Goal: Transaction & Acquisition: Purchase product/service

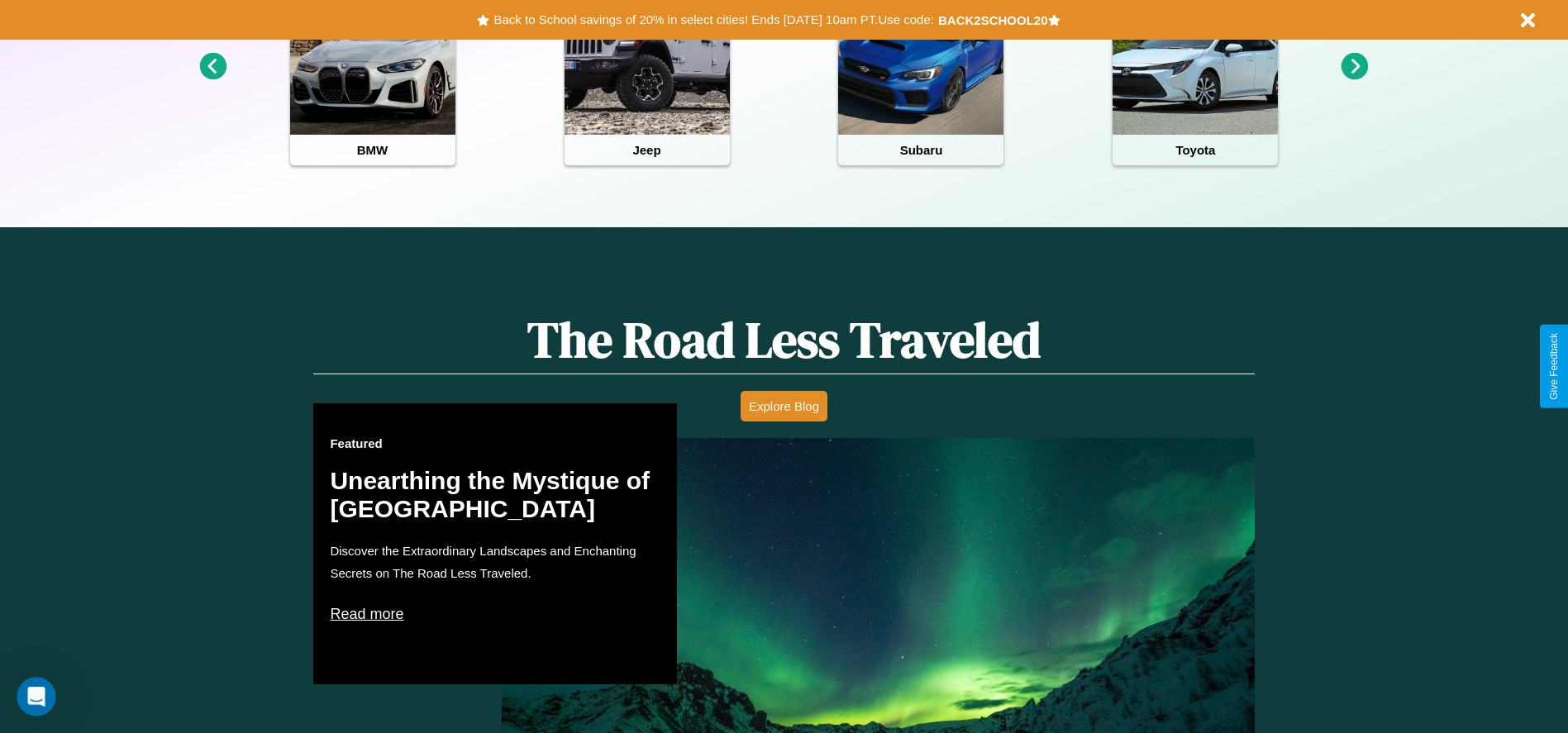
scroll to position [736, 0]
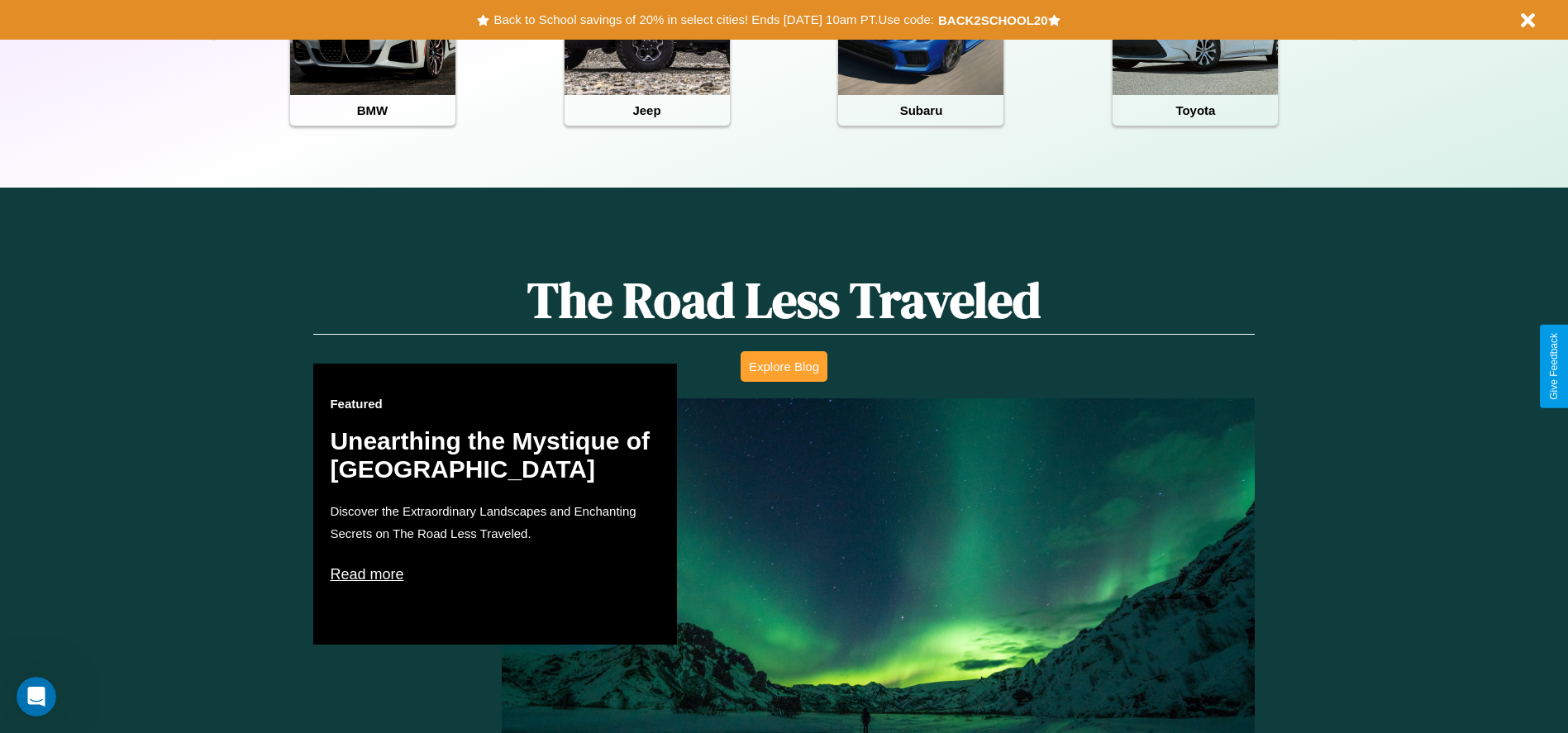
click at [784, 366] on button "Explore Blog" at bounding box center [784, 366] width 87 height 30
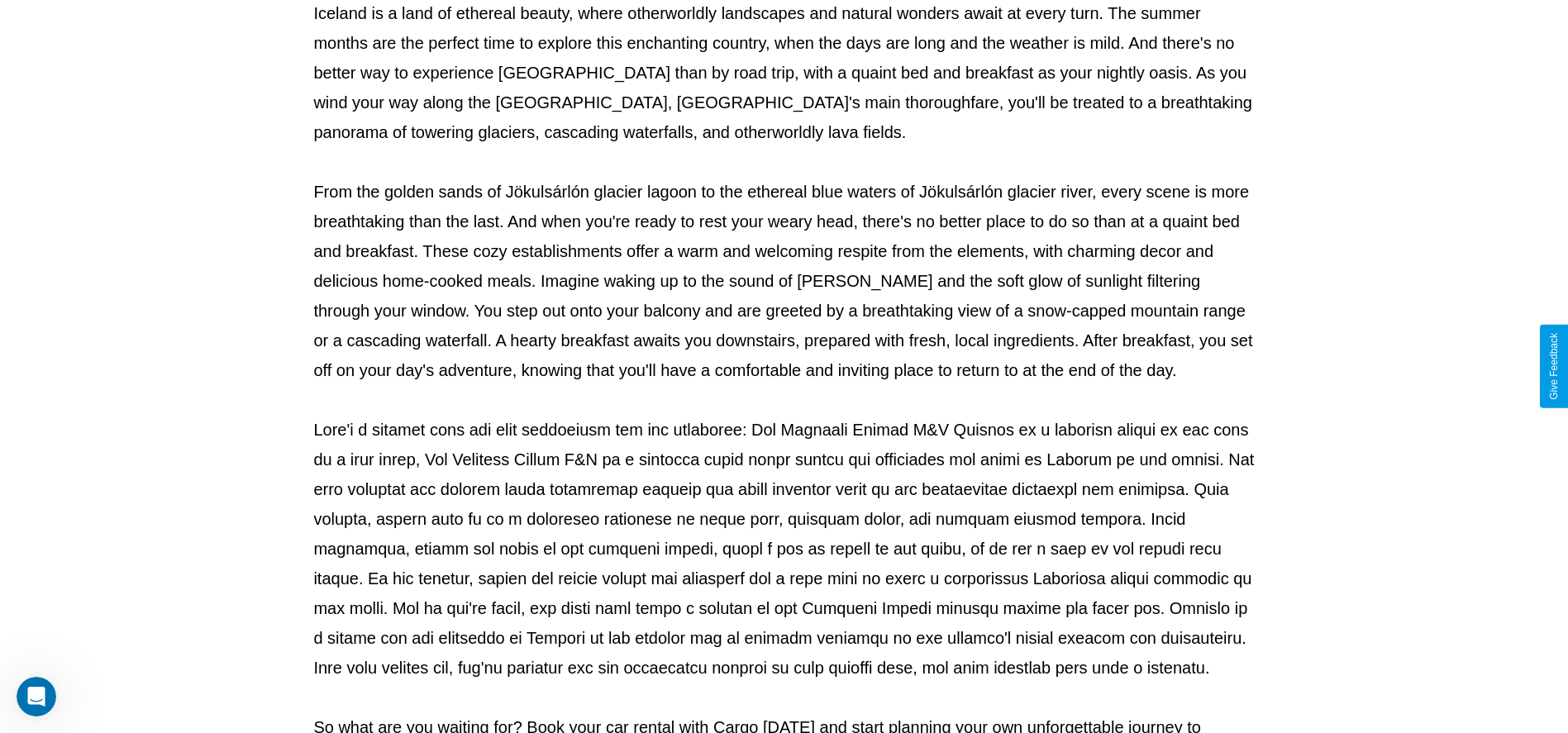
scroll to position [548, 0]
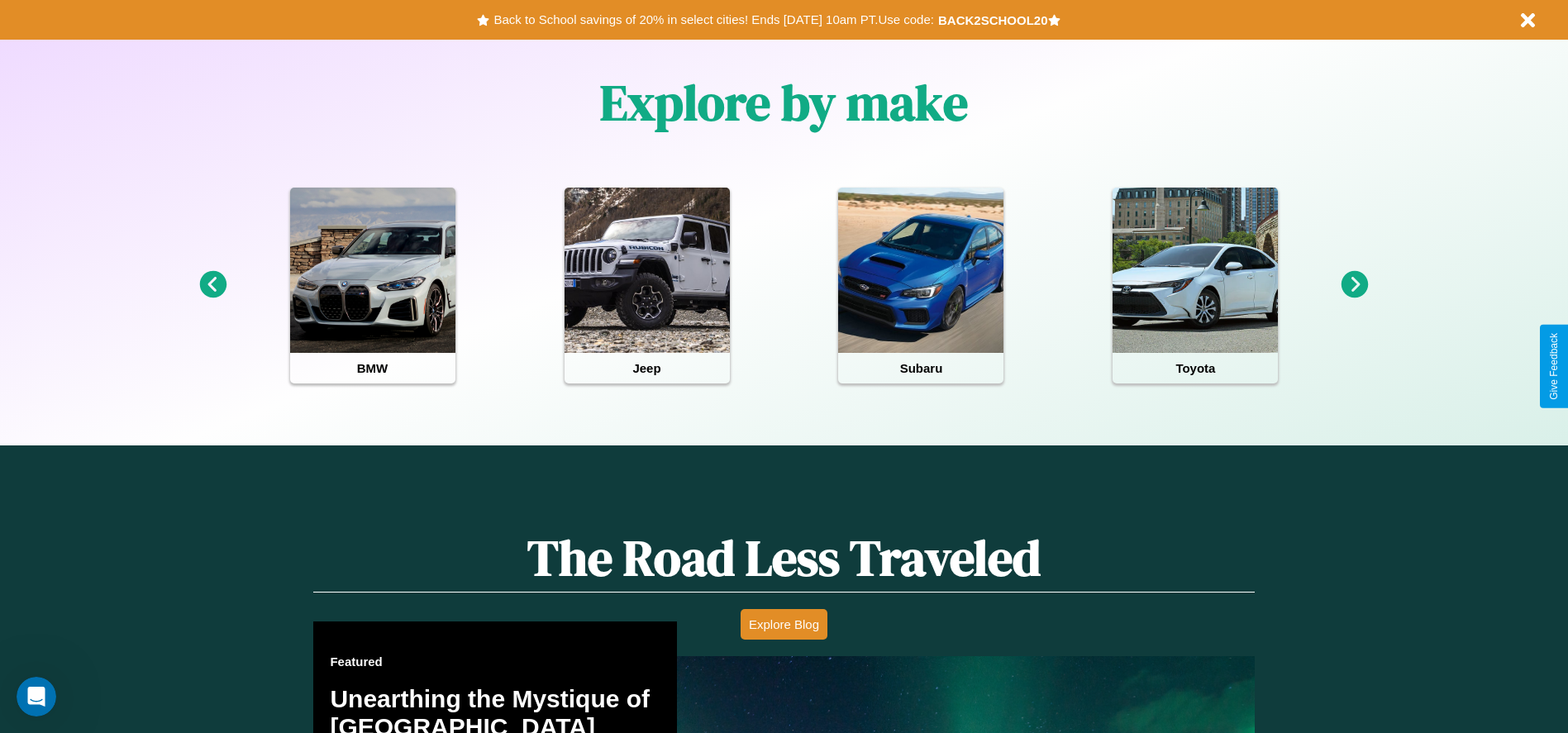
scroll to position [343, 0]
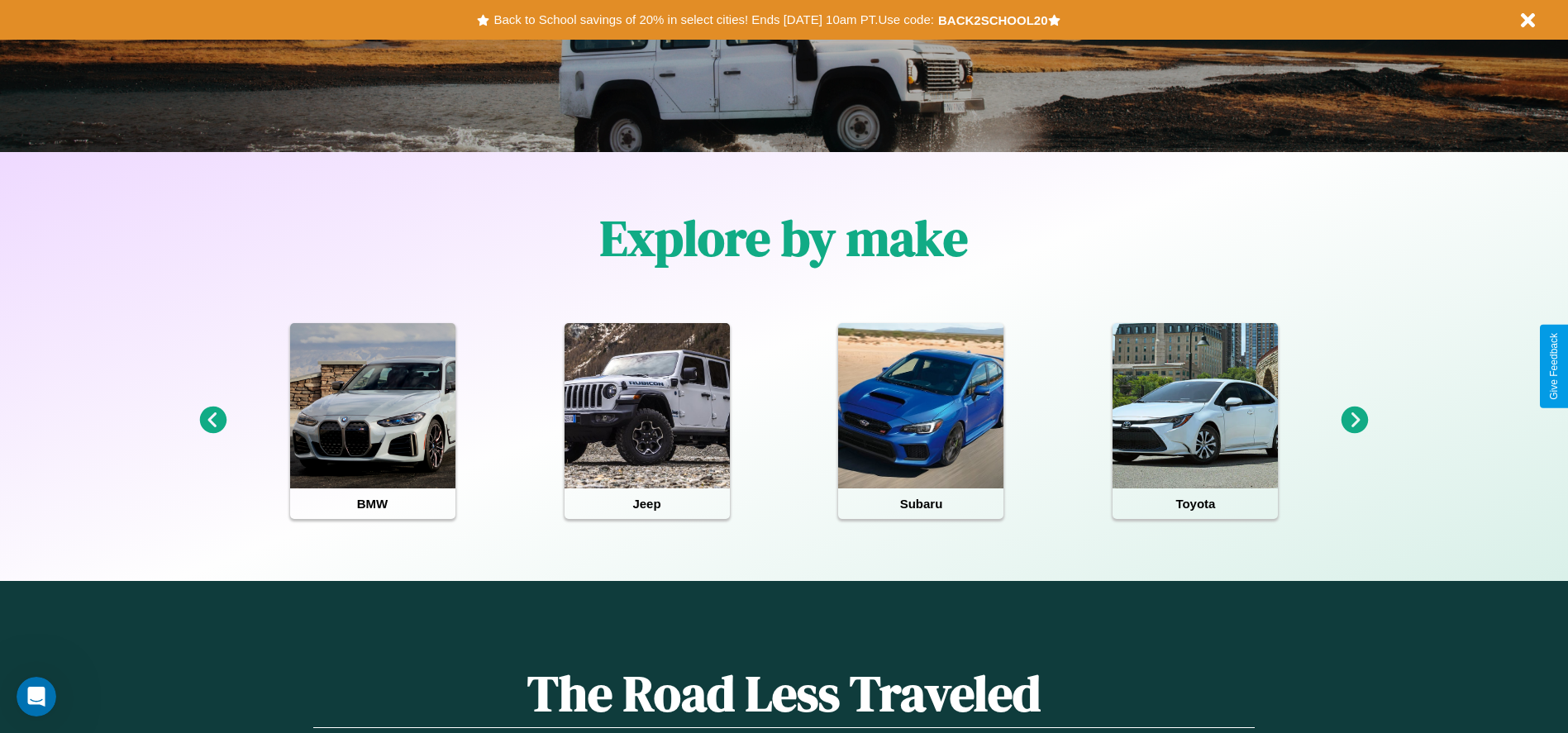
click at [1354, 420] on icon at bounding box center [1354, 419] width 27 height 27
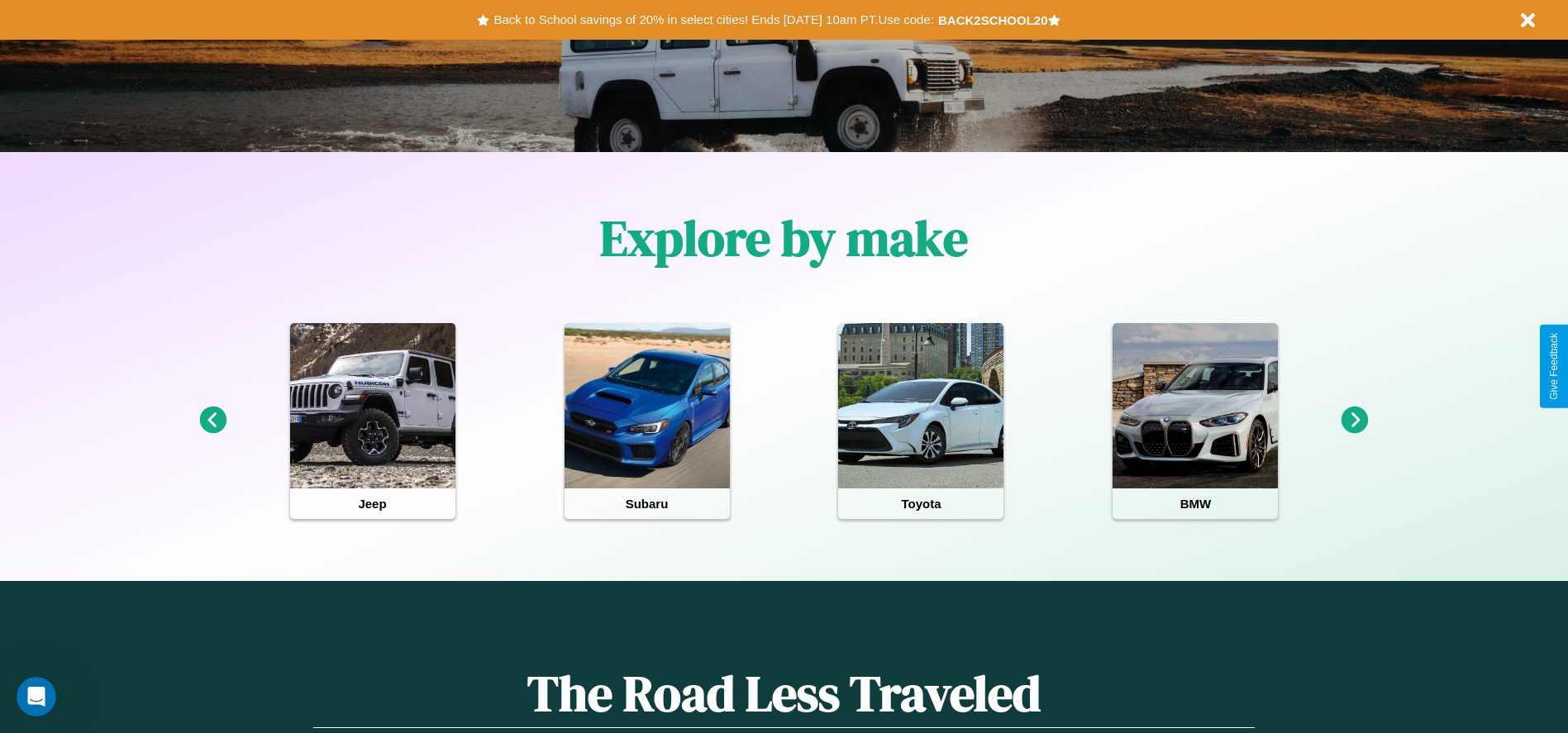
click at [1354, 420] on icon at bounding box center [1354, 419] width 27 height 27
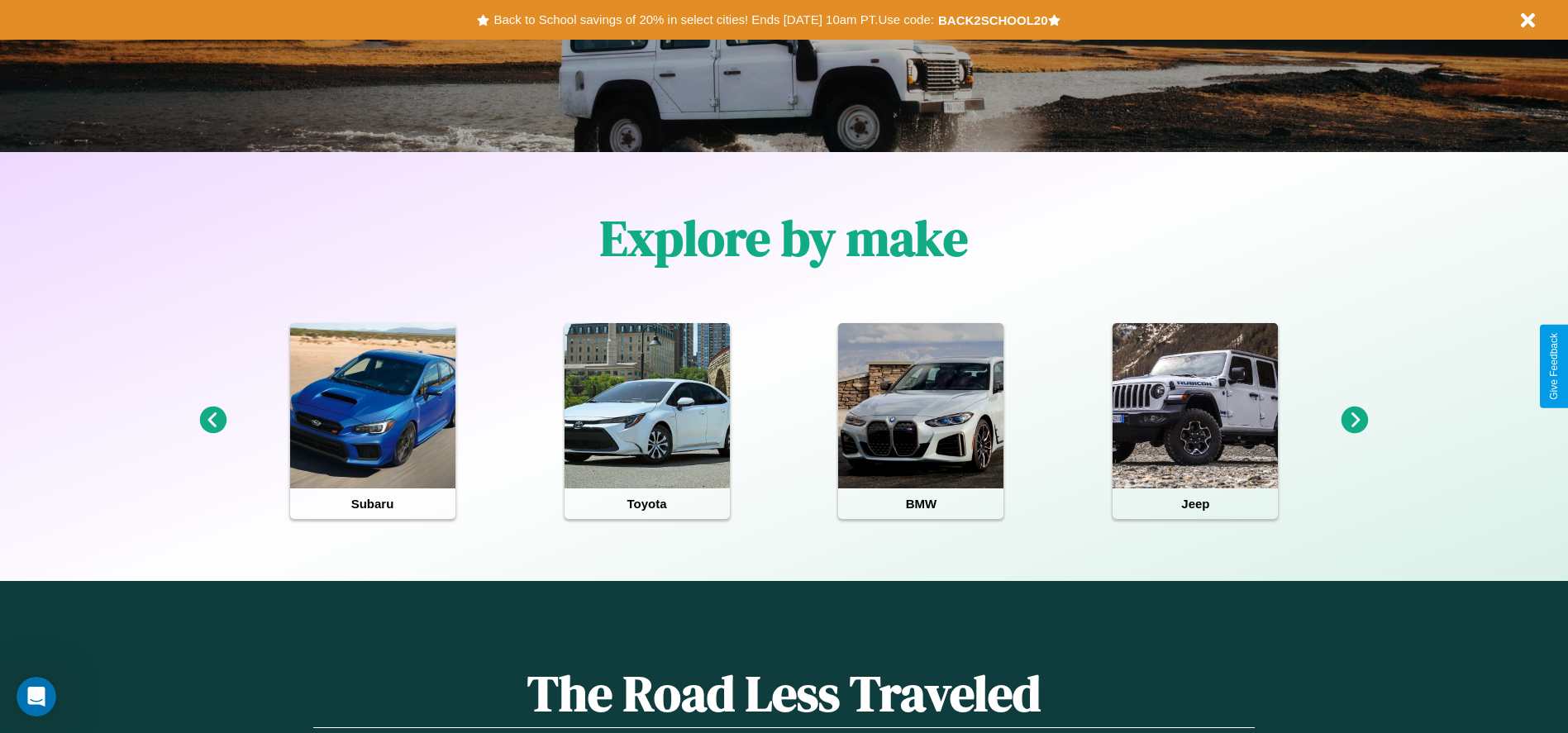
click at [213, 420] on icon at bounding box center [213, 419] width 27 height 27
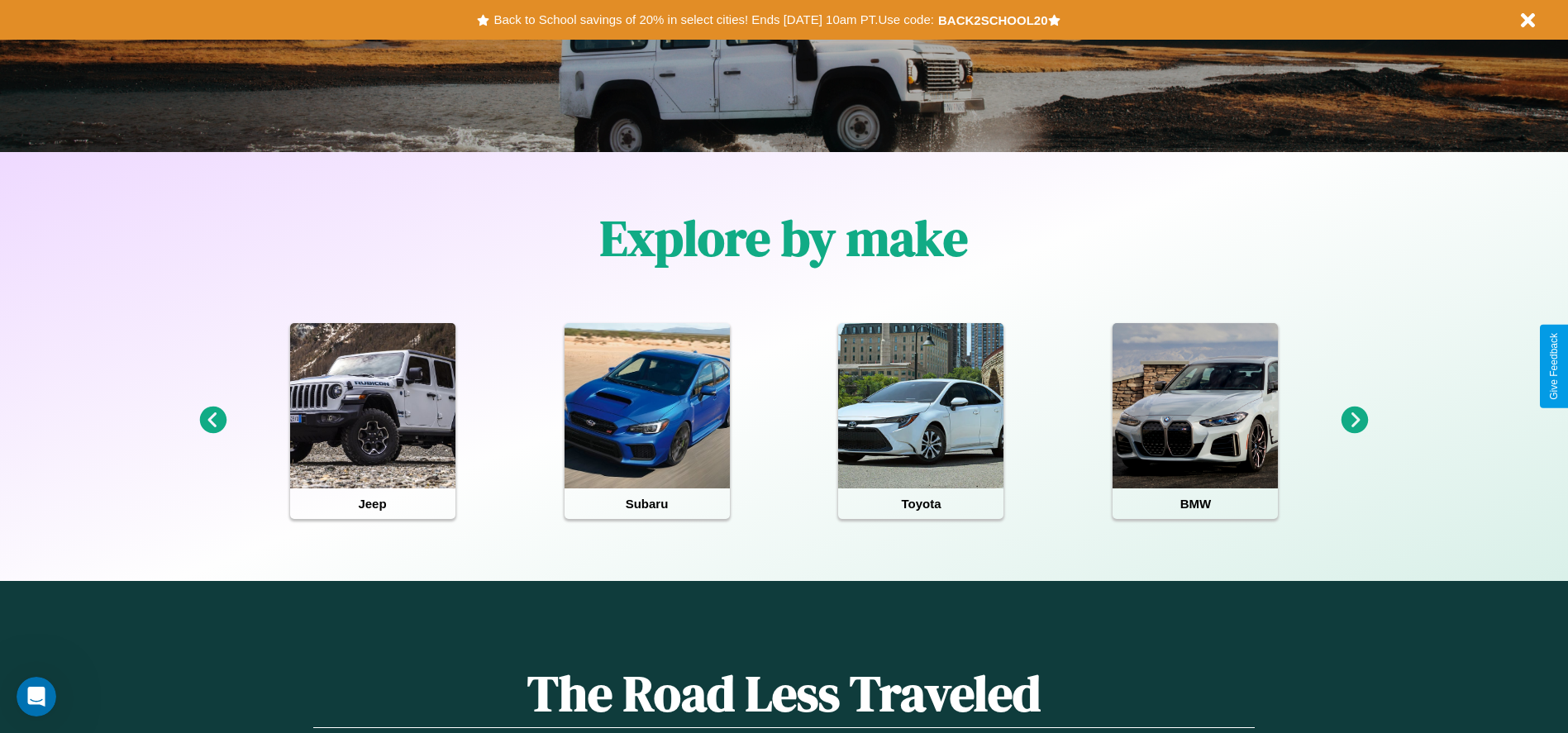
click at [1354, 420] on icon at bounding box center [1354, 419] width 27 height 27
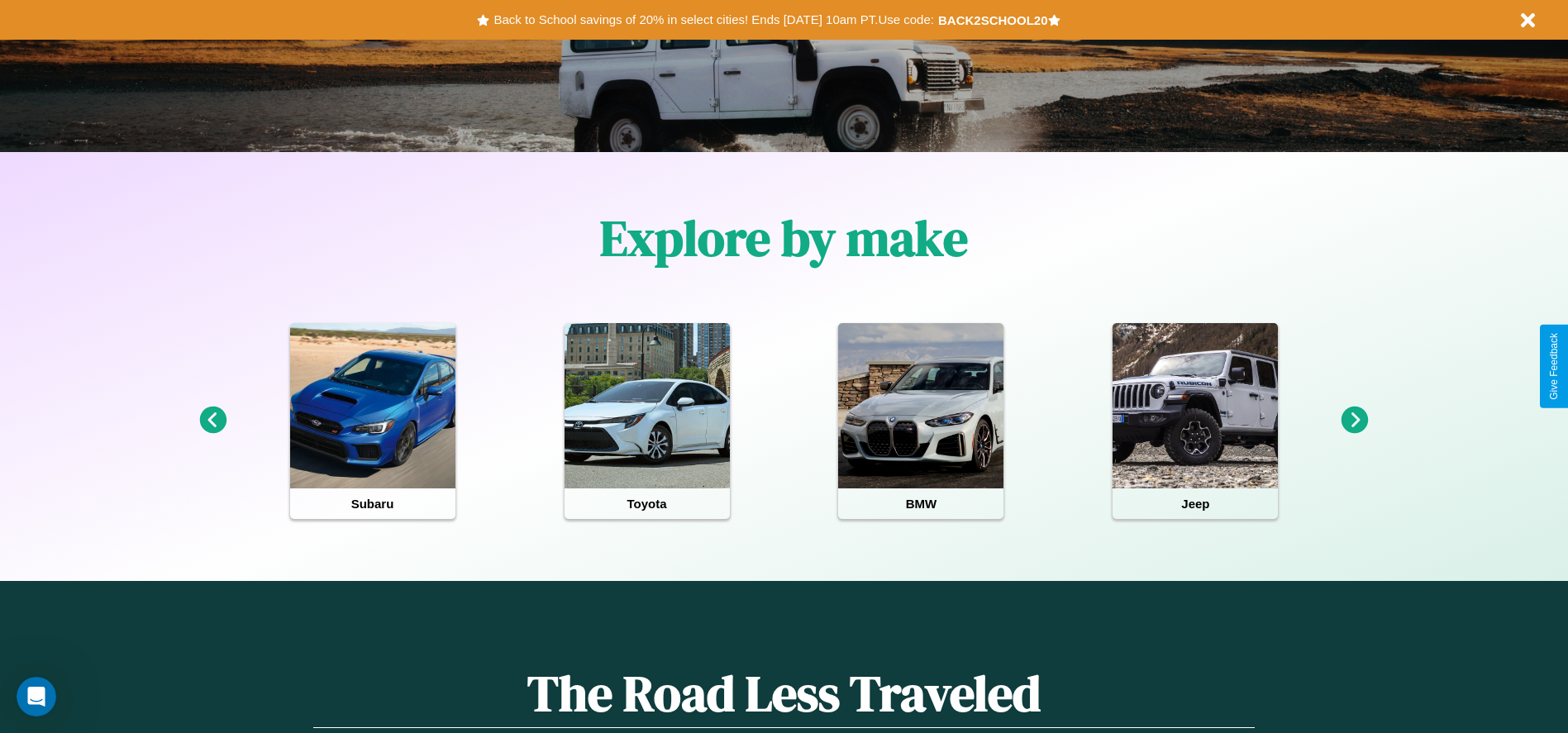
click at [1354, 420] on icon at bounding box center [1354, 419] width 27 height 27
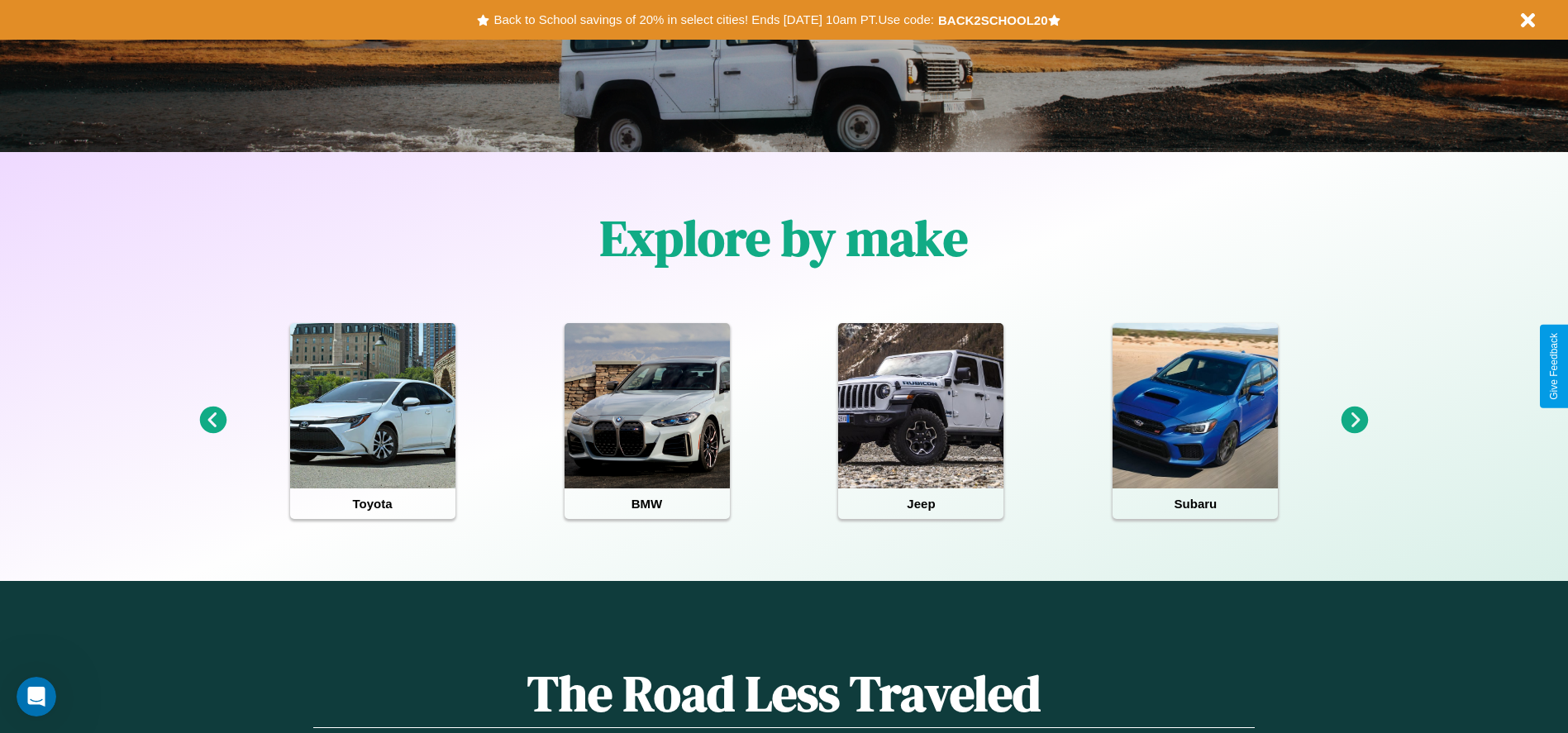
click at [1354, 420] on icon at bounding box center [1354, 419] width 27 height 27
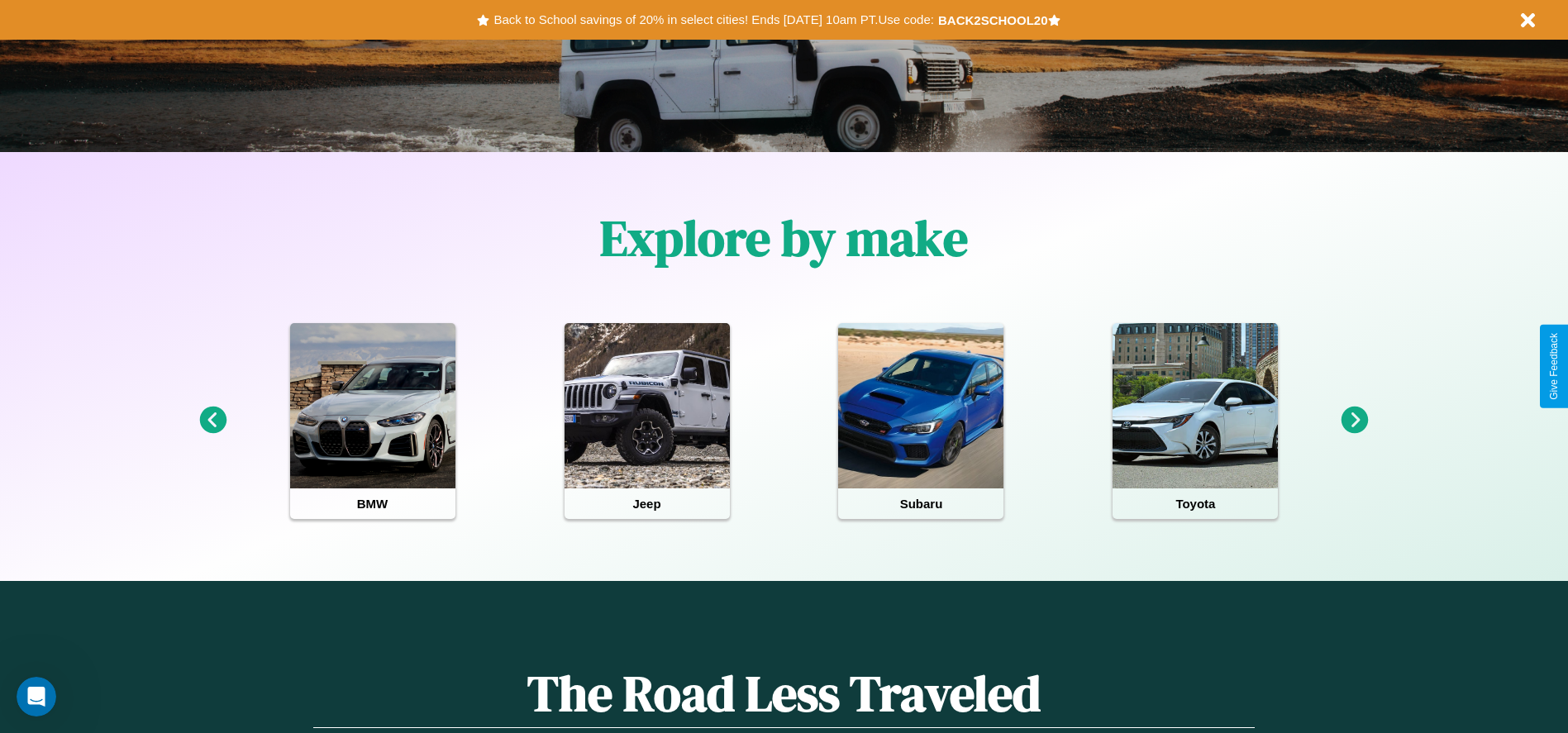
click at [1354, 420] on icon at bounding box center [1354, 419] width 27 height 27
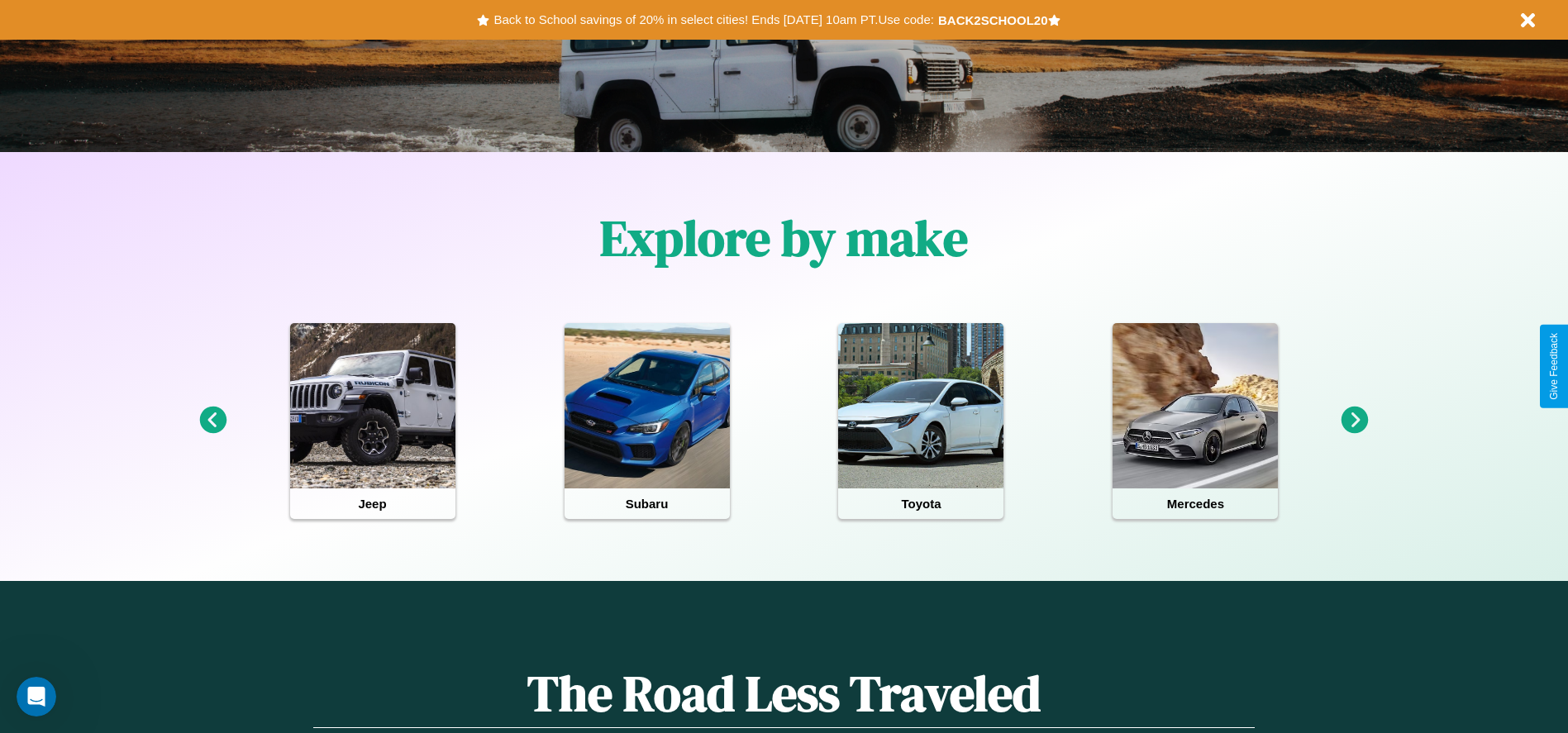
click at [1354, 420] on icon at bounding box center [1354, 419] width 27 height 27
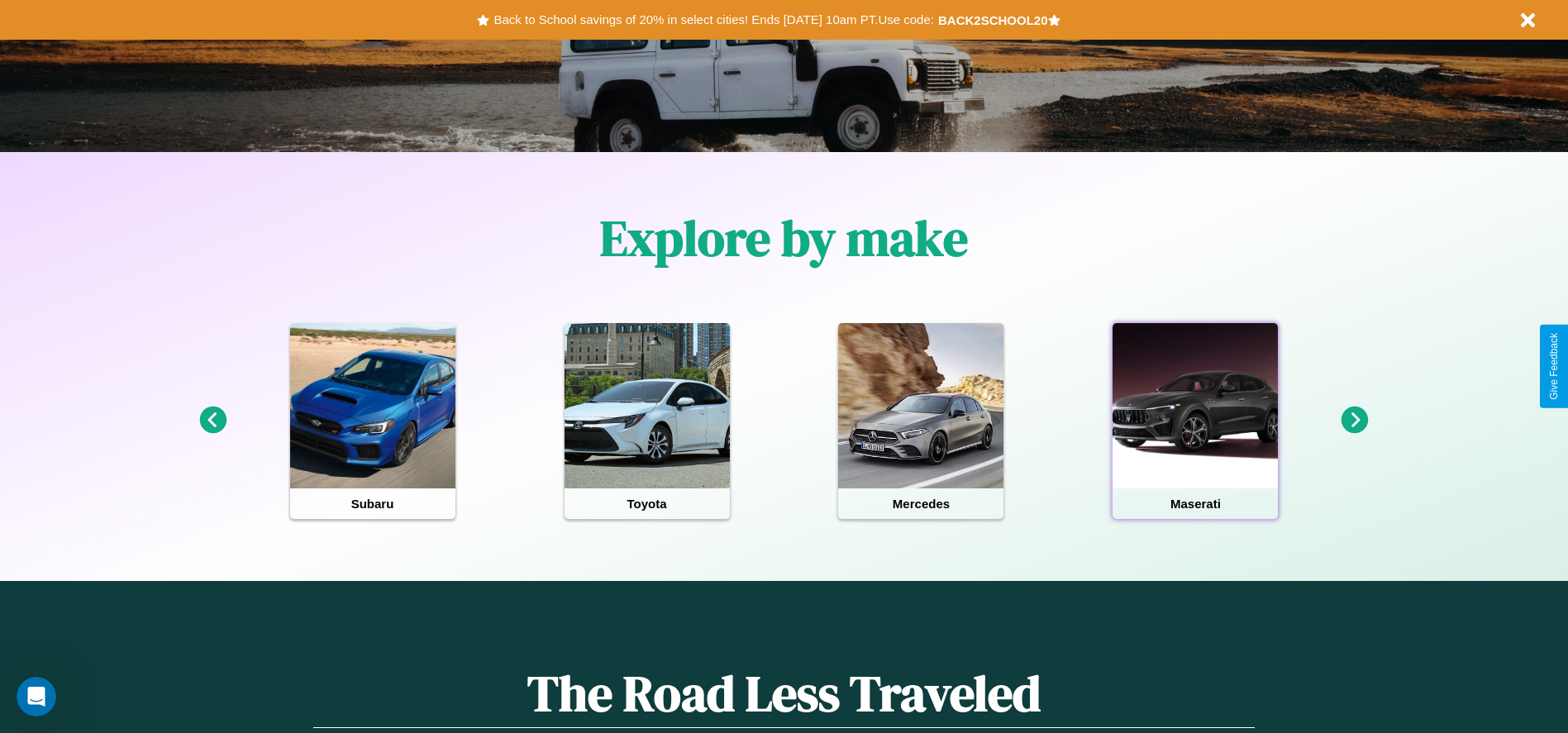
click at [1195, 420] on div at bounding box center [1195, 405] width 165 height 165
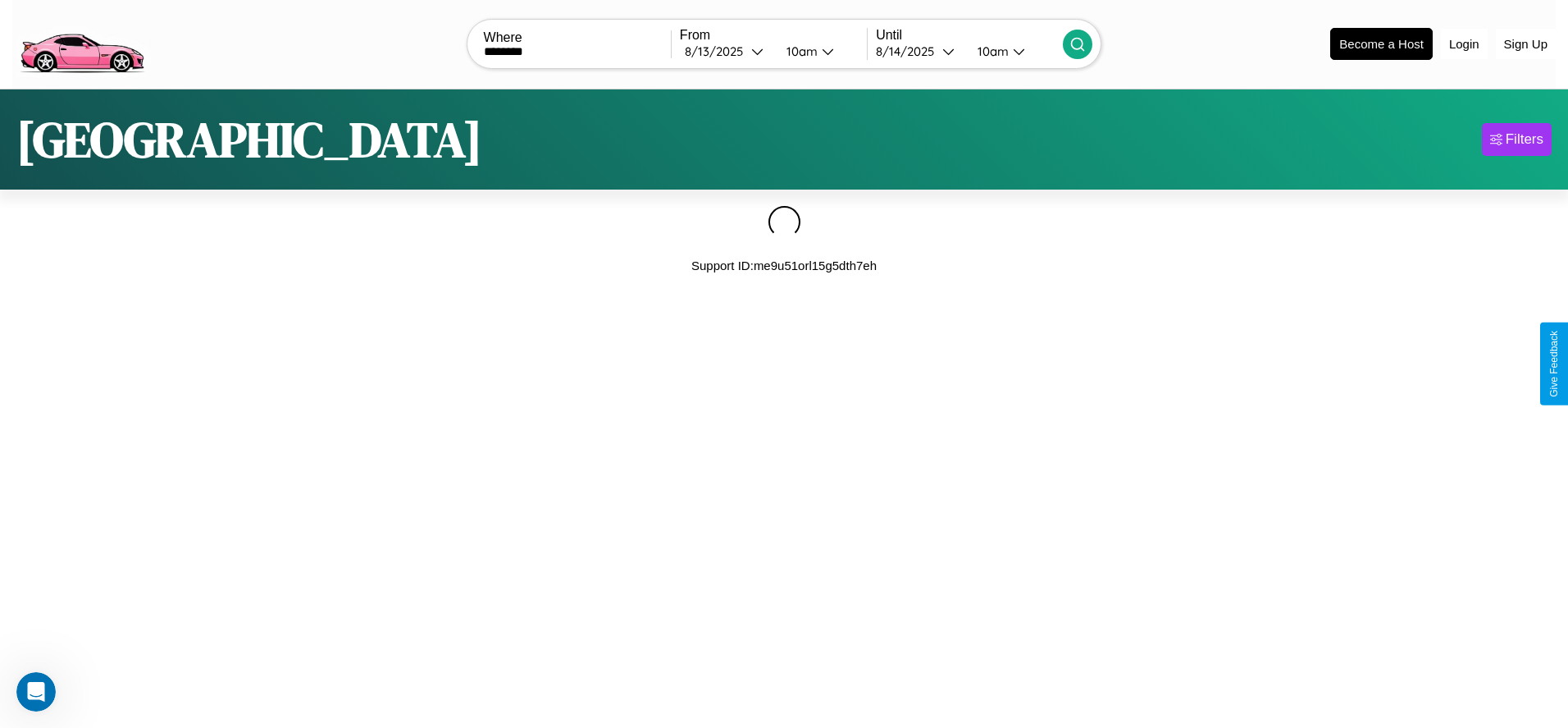
type input "********"
click at [1078, 43] on icon at bounding box center [1077, 43] width 16 height 16
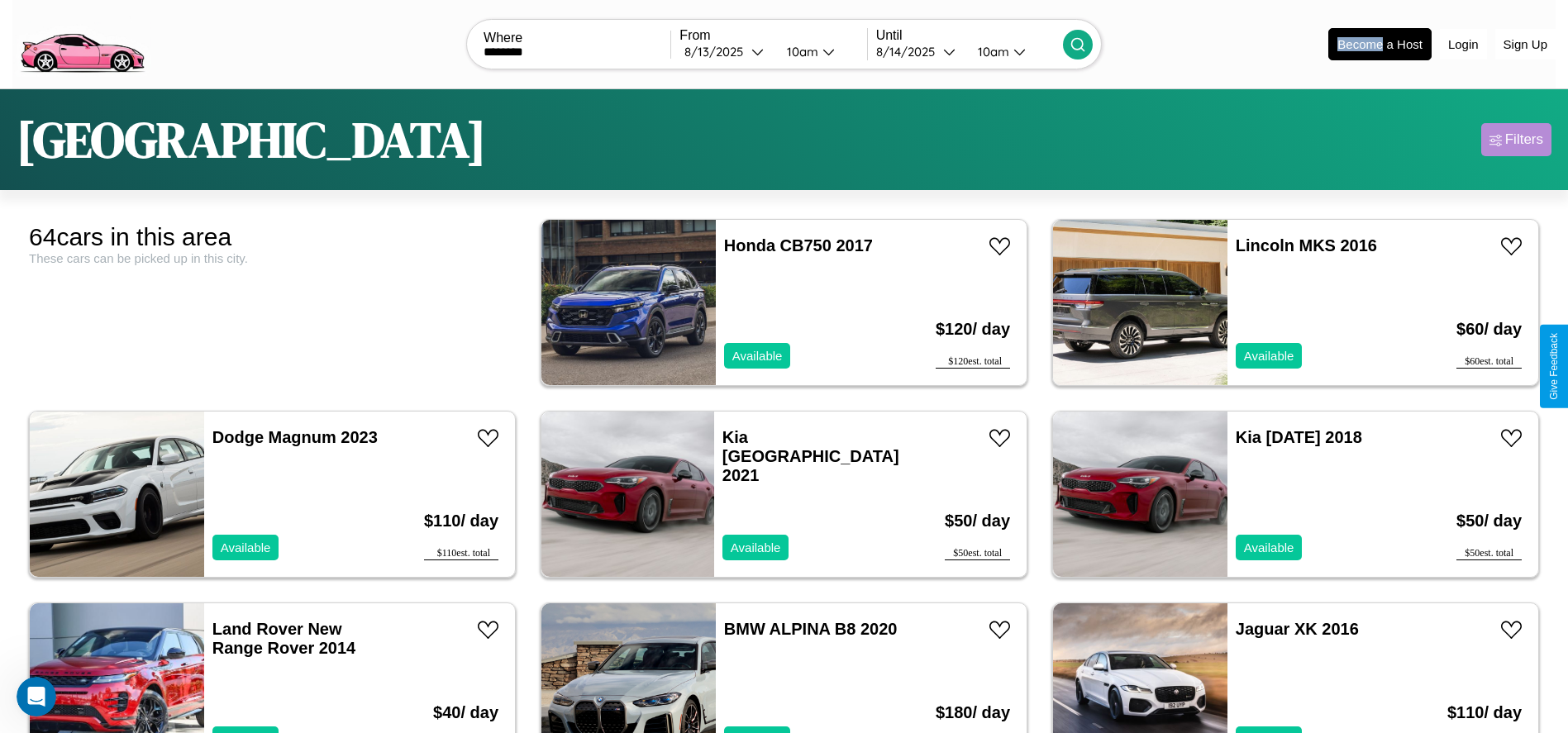
click at [1516, 140] on div "Filters" at bounding box center [1524, 139] width 38 height 16
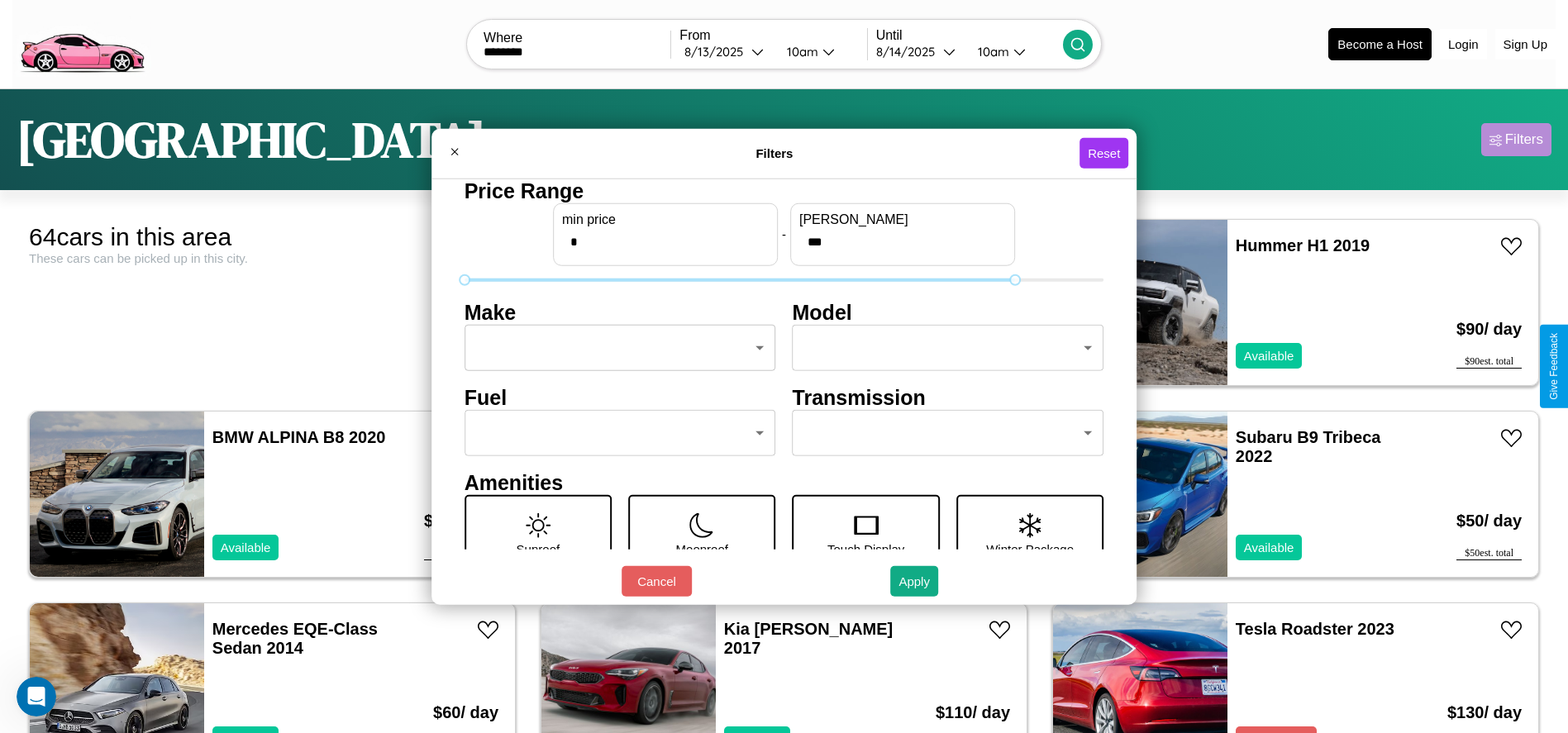
type input "***"
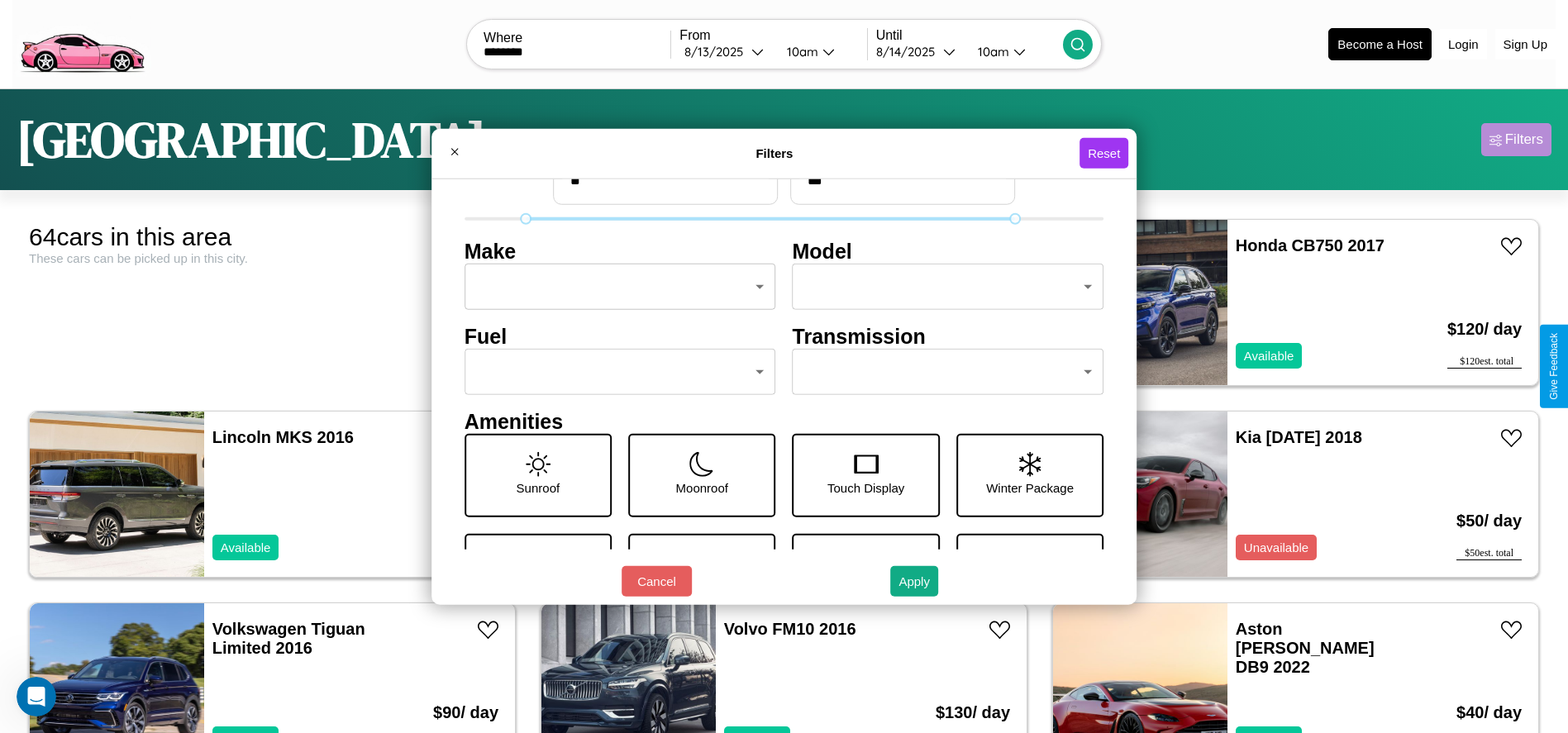
scroll to position [69, 0]
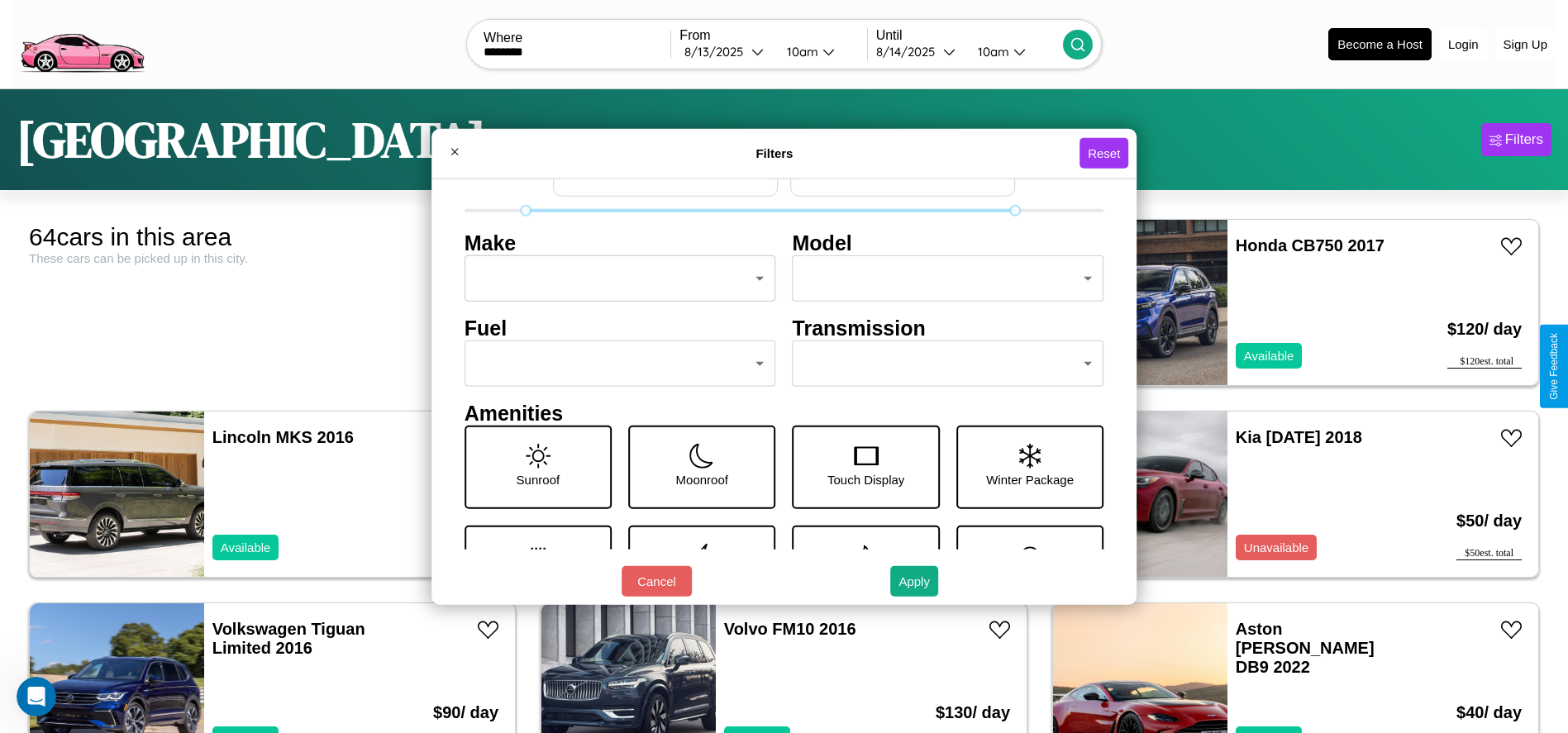
type input "**"
click at [615, 364] on body "CarGo Where ******** From 8 / 13 / 2025 10am Until 8 / 14 / 2025 10am Become a …" at bounding box center [784, 418] width 1568 height 835
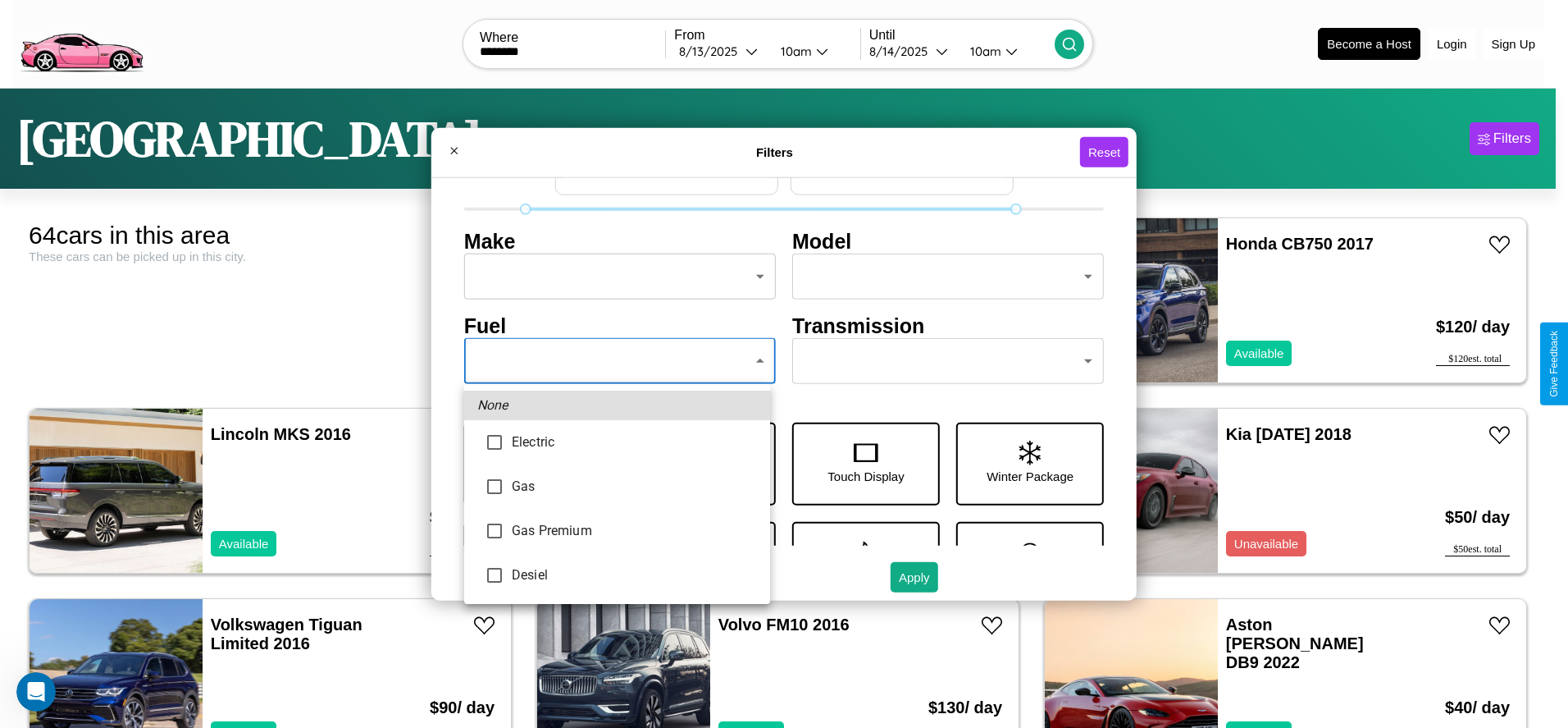
type input "********"
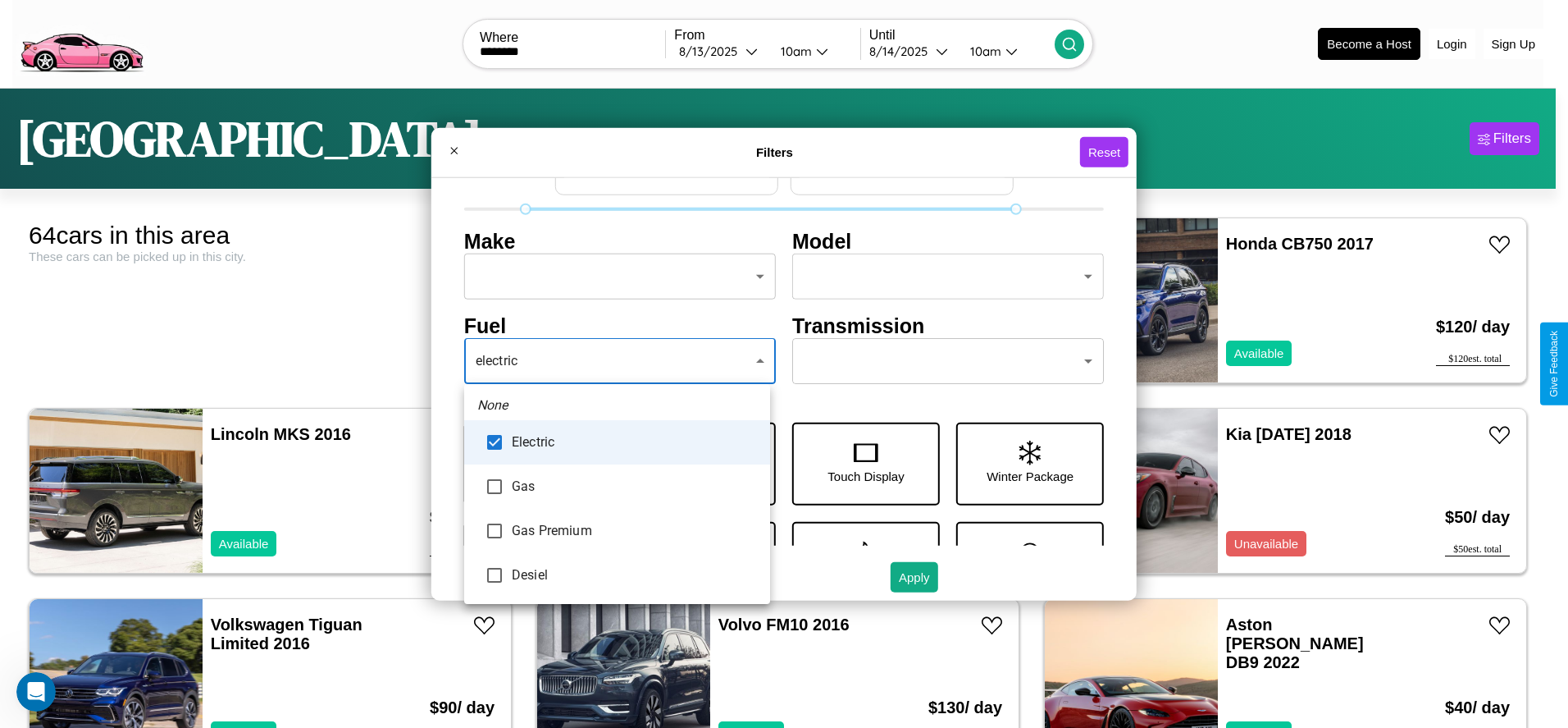
click at [616, 361] on div at bounding box center [784, 364] width 1568 height 728
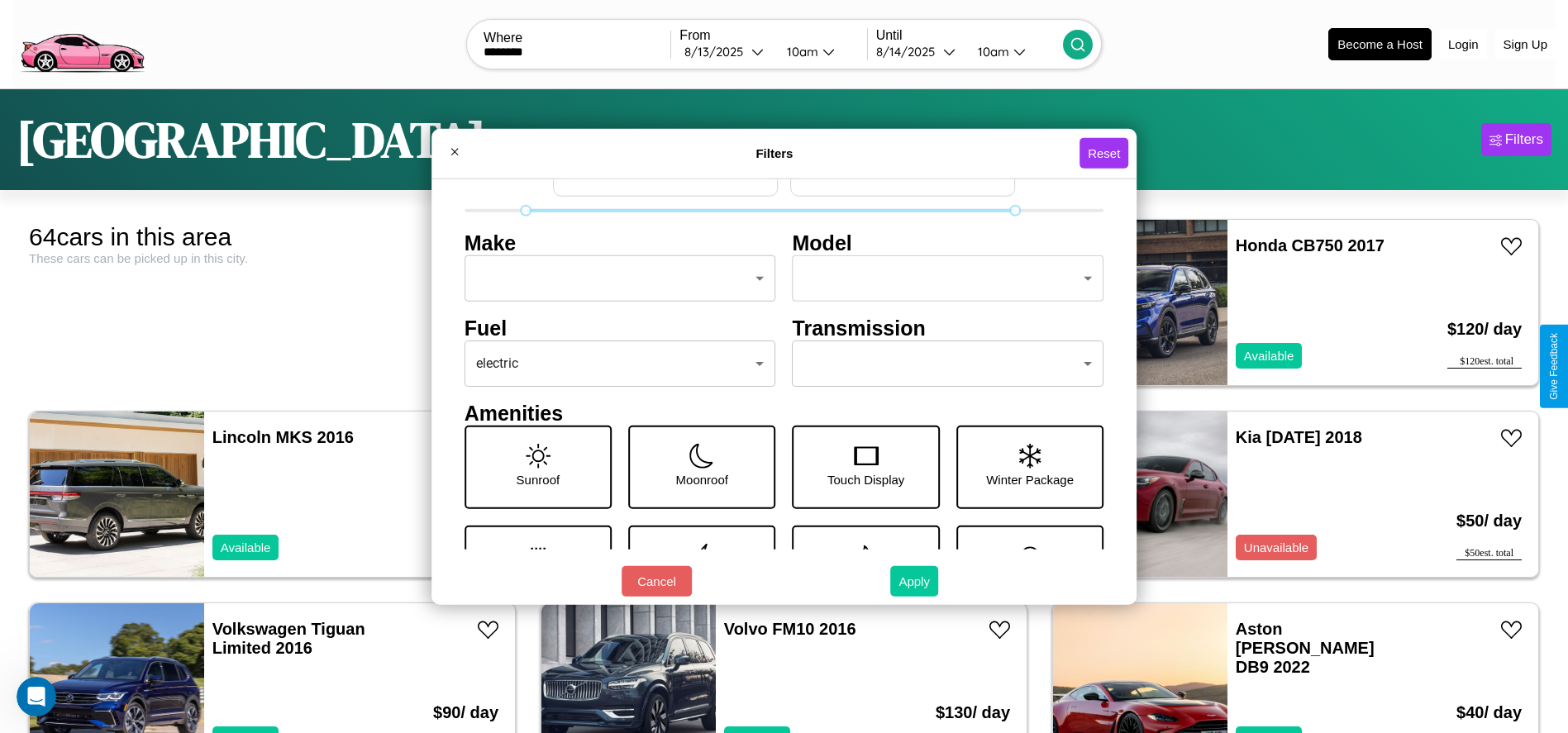
click at [915, 581] on button "Apply" at bounding box center [914, 581] width 48 height 30
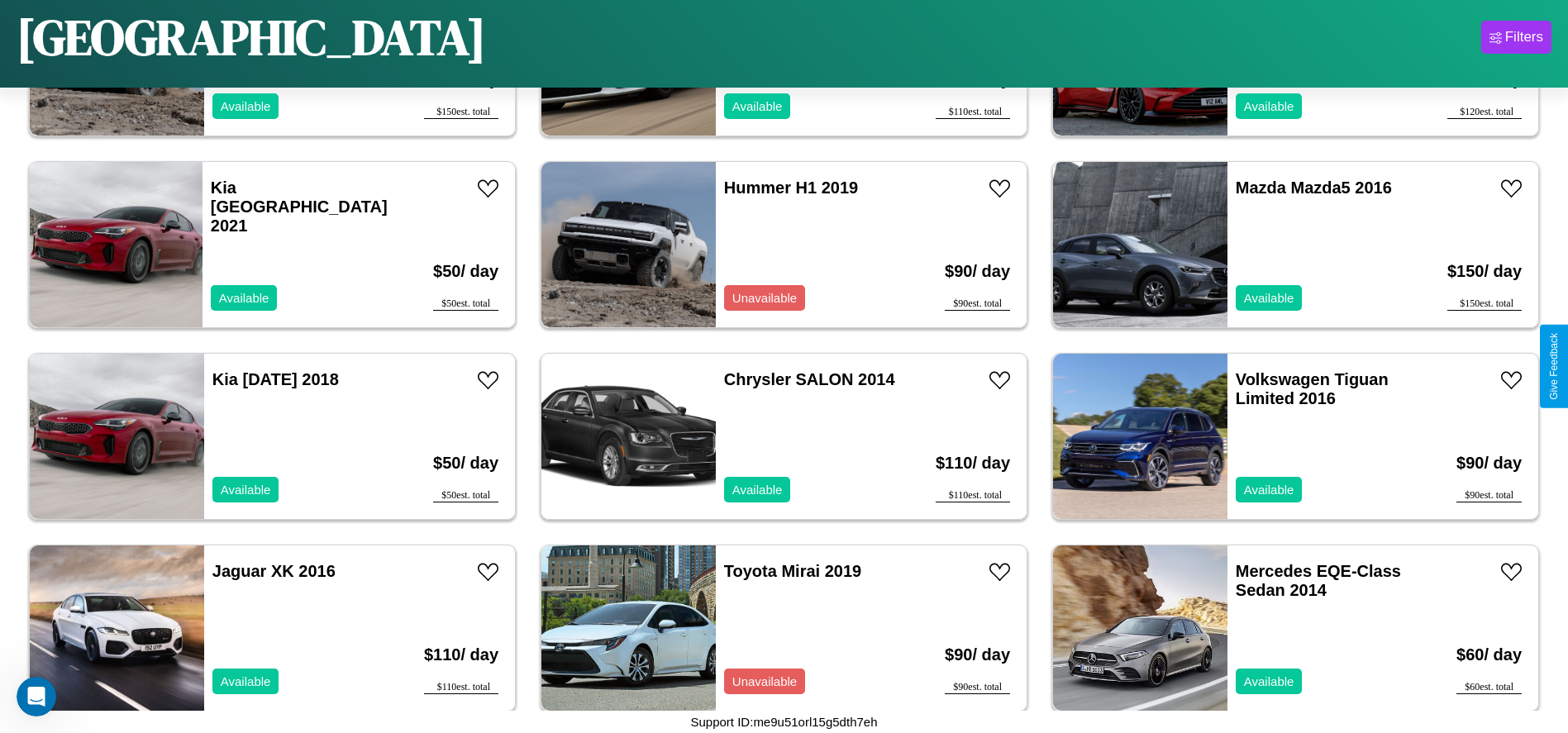
scroll to position [3434, 0]
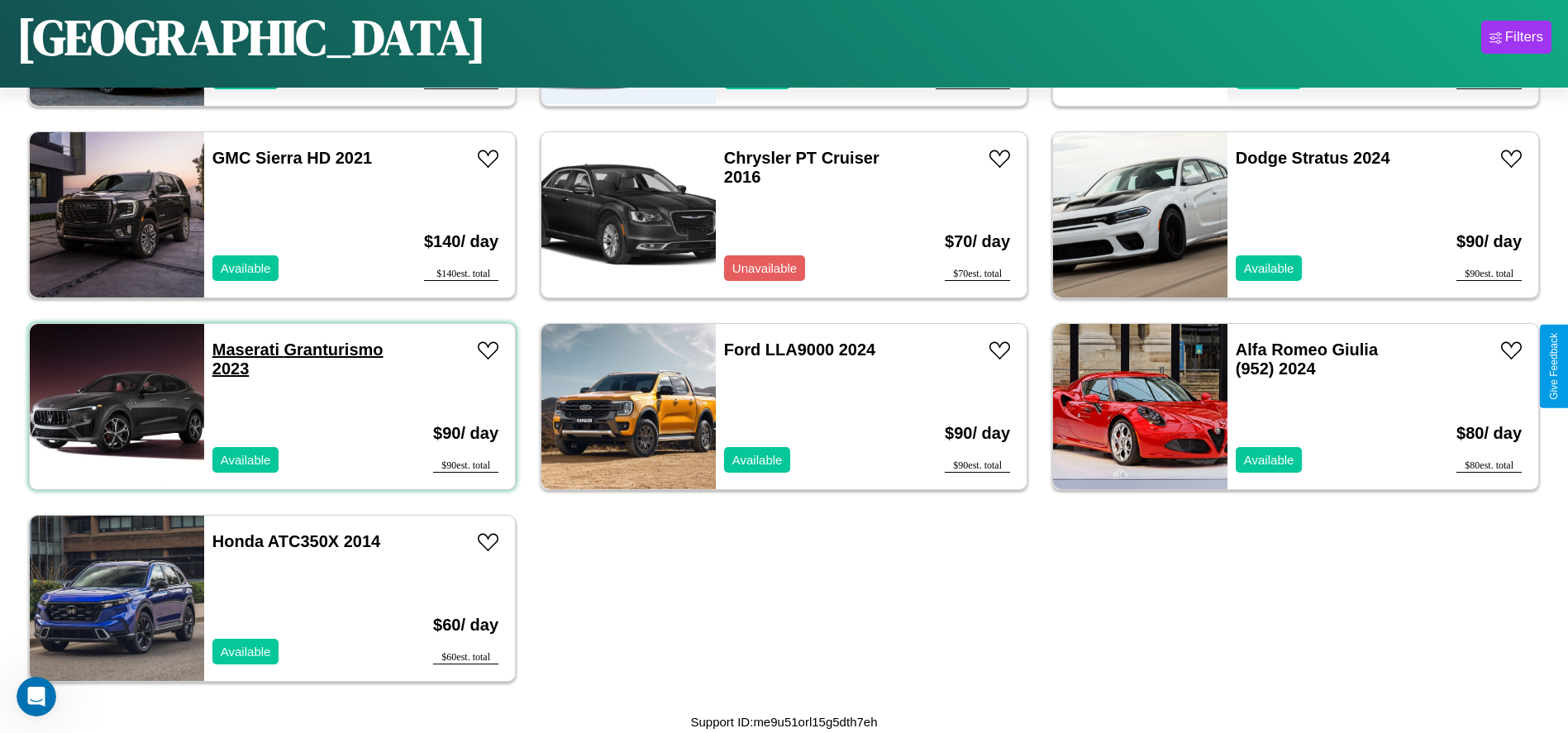
click at [244, 349] on link "Maserati Granturismo 2023" at bounding box center [298, 358] width 171 height 37
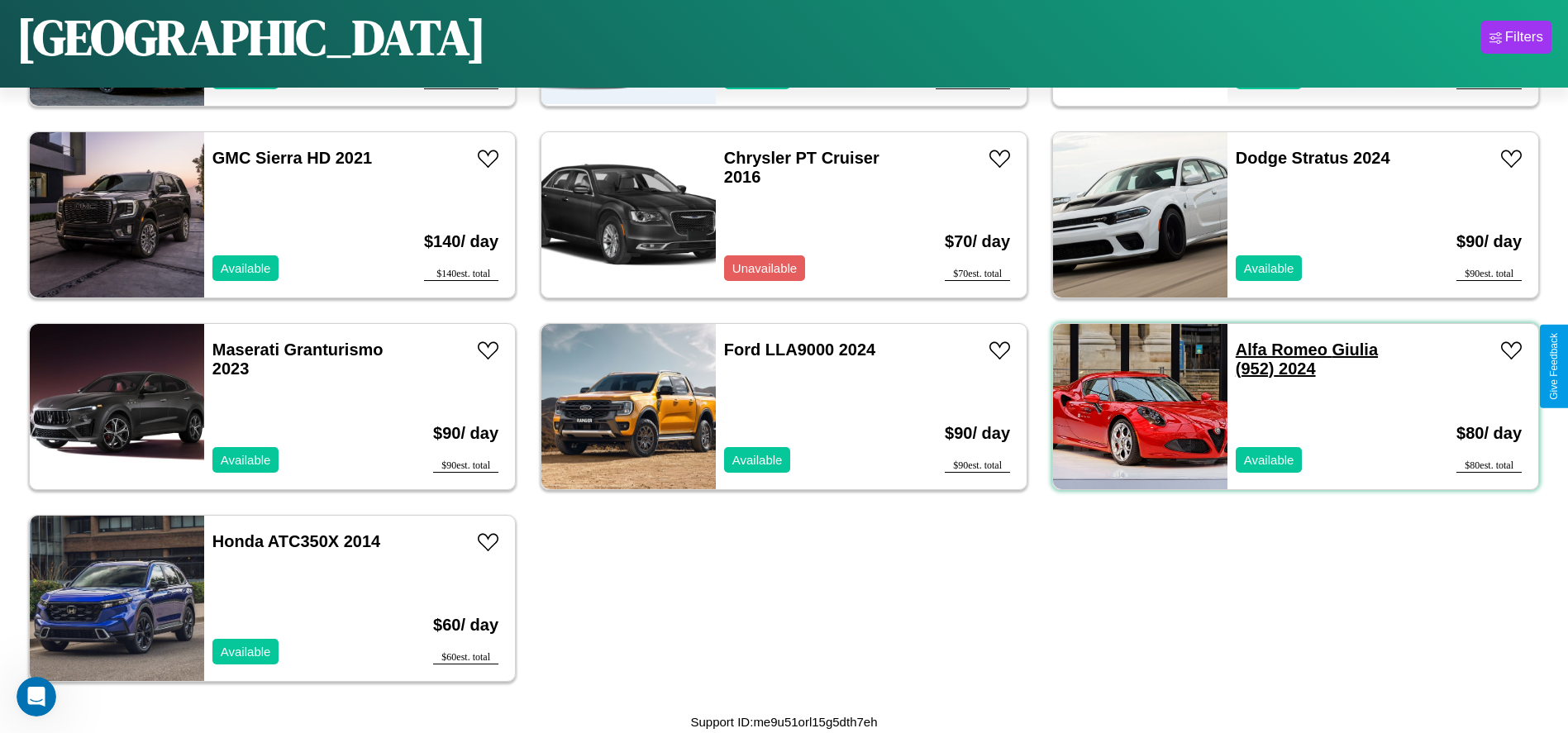
click at [1271, 349] on link "Alfa Romeo Giulia (952) 2024" at bounding box center [1306, 358] width 142 height 37
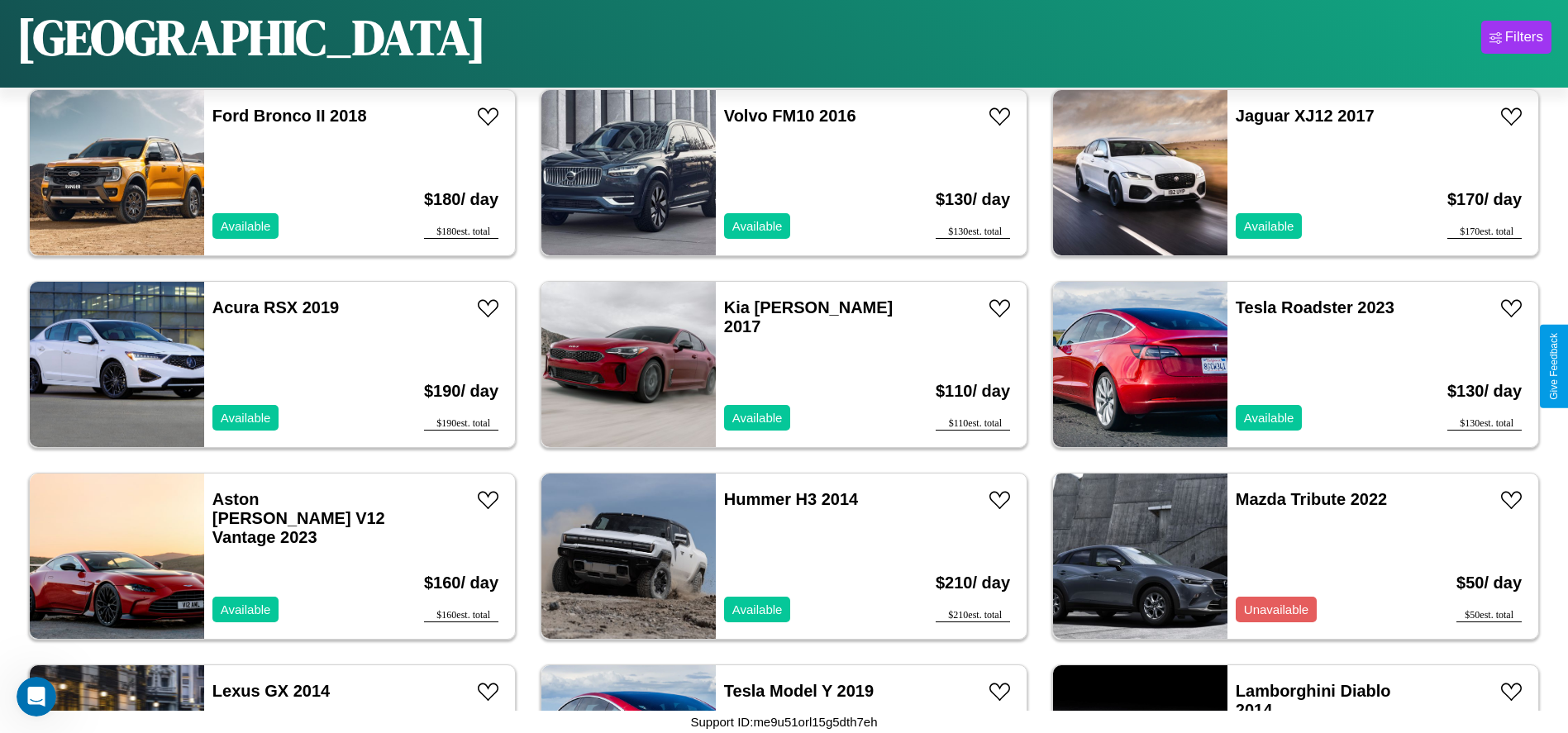
scroll to position [376, 0]
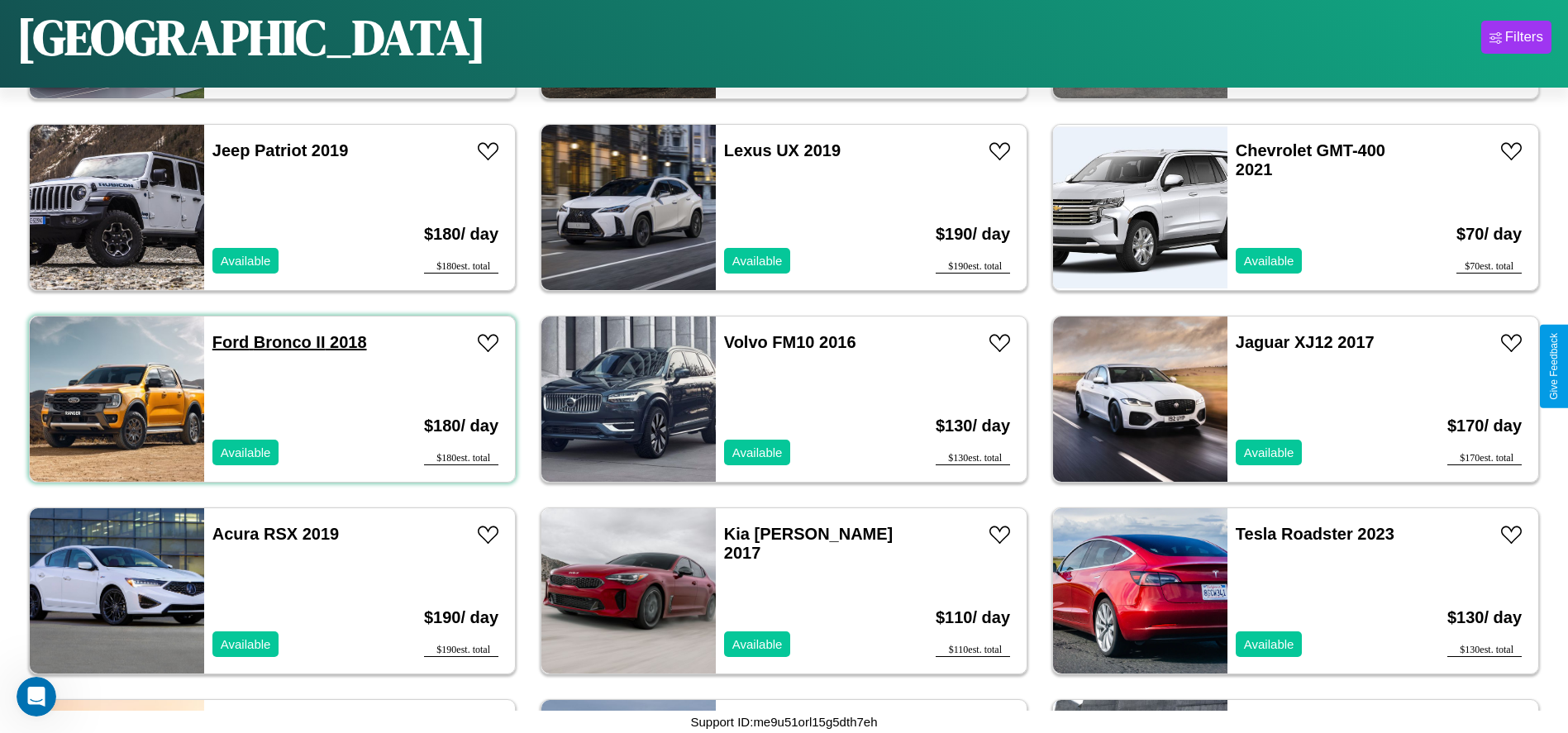
click at [229, 342] on link "Ford Bronco II 2018" at bounding box center [290, 341] width 155 height 18
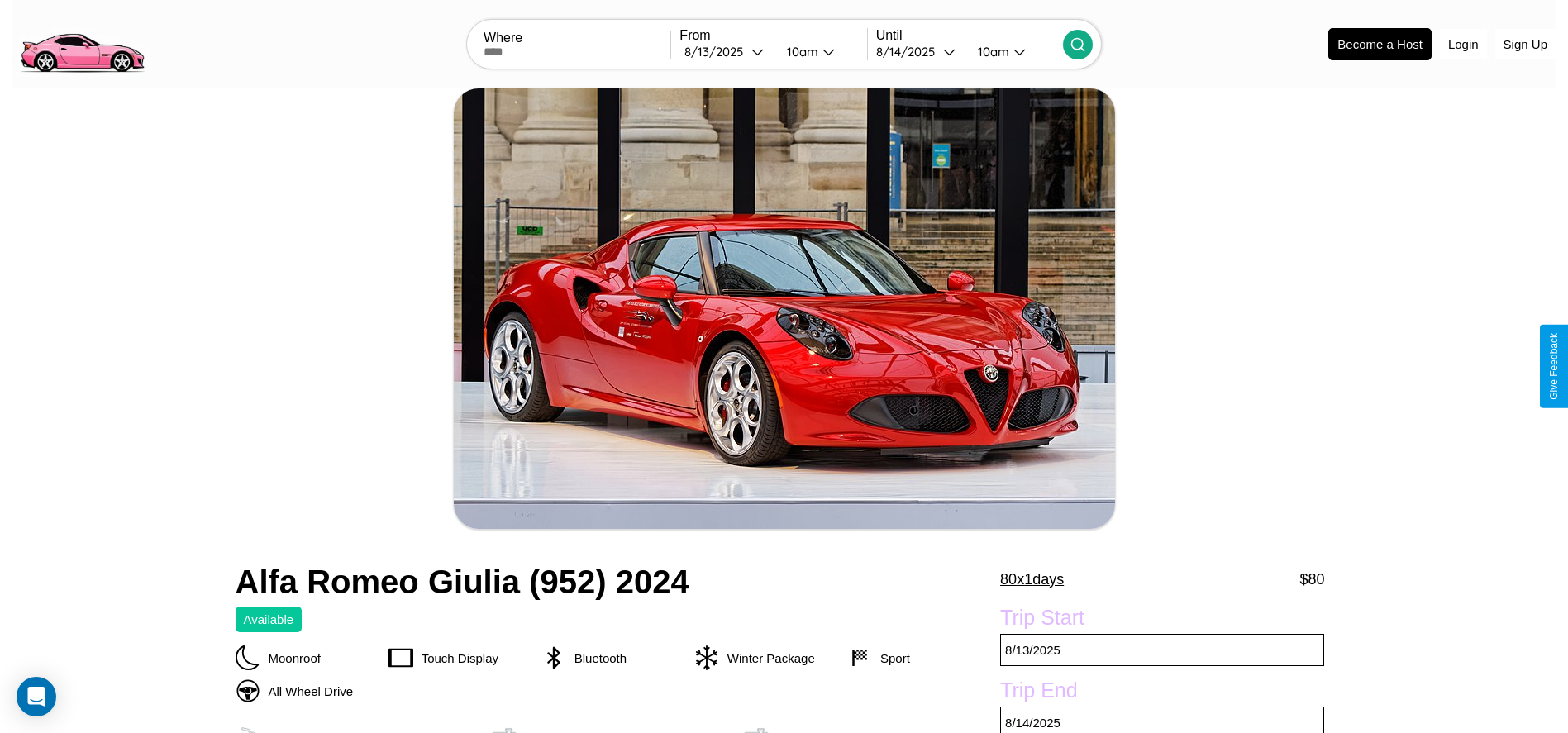
scroll to position [705, 0]
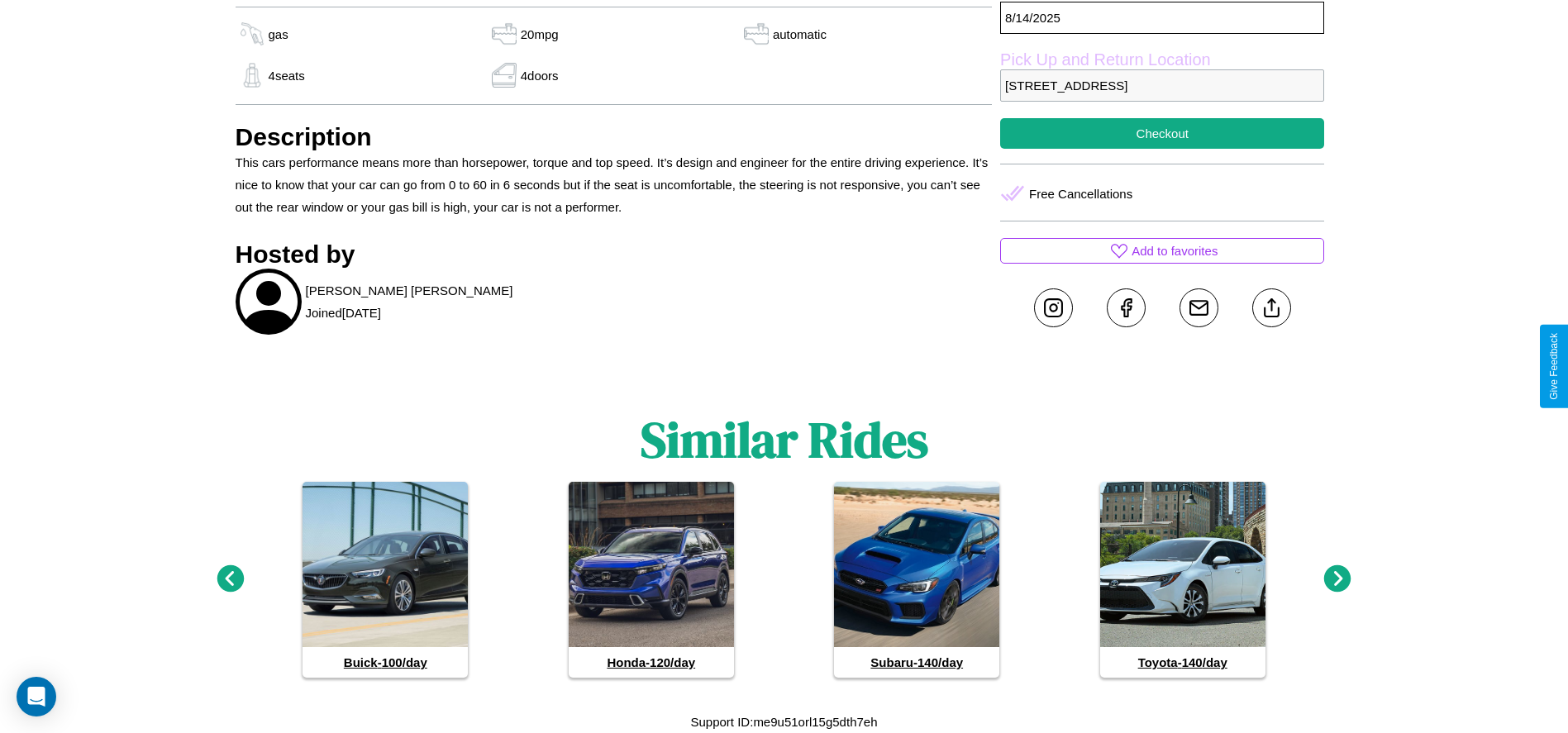
click at [1337, 579] on icon at bounding box center [1337, 578] width 27 height 27
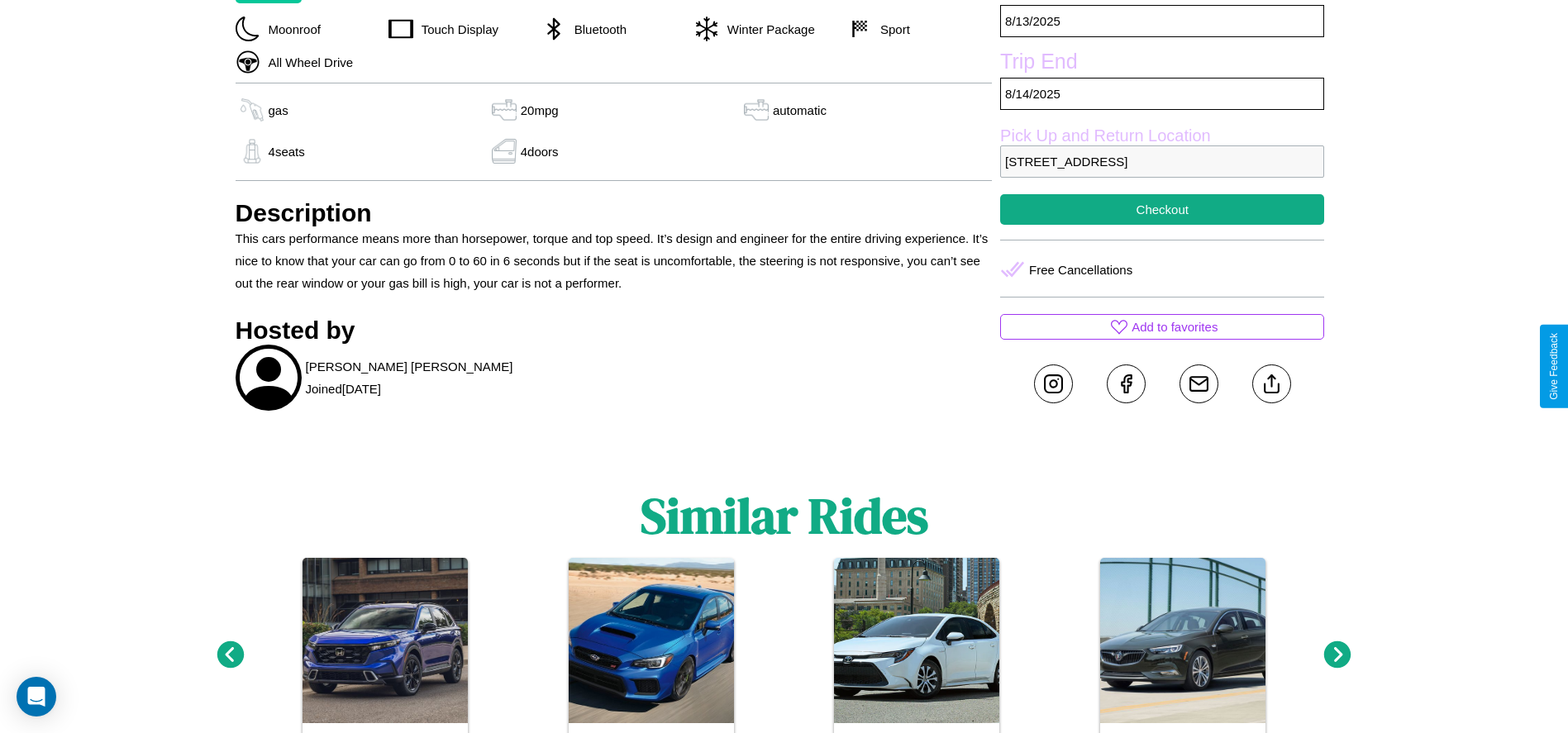
scroll to position [588, 0]
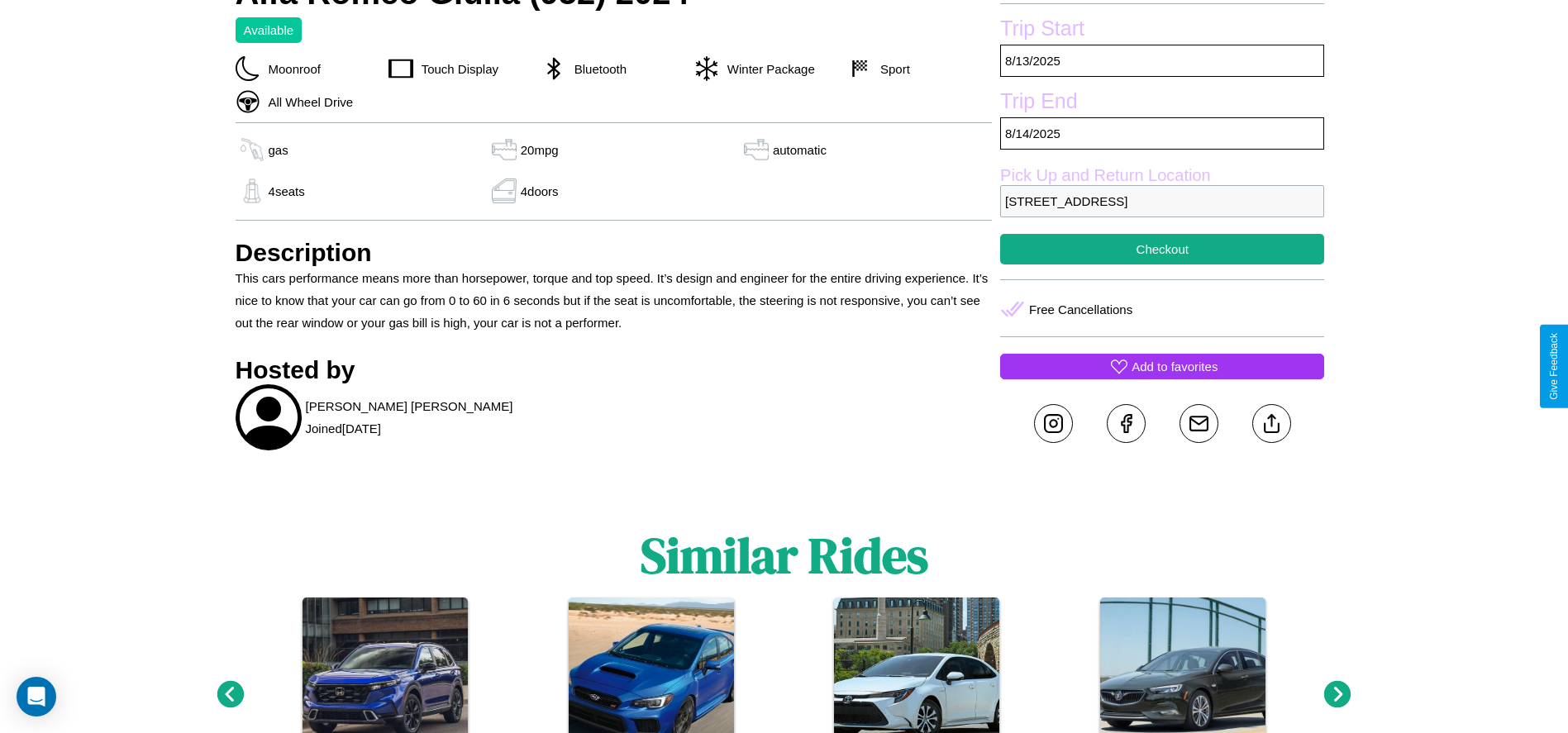
click at [1162, 366] on p "Add to favorites" at bounding box center [1174, 366] width 86 height 23
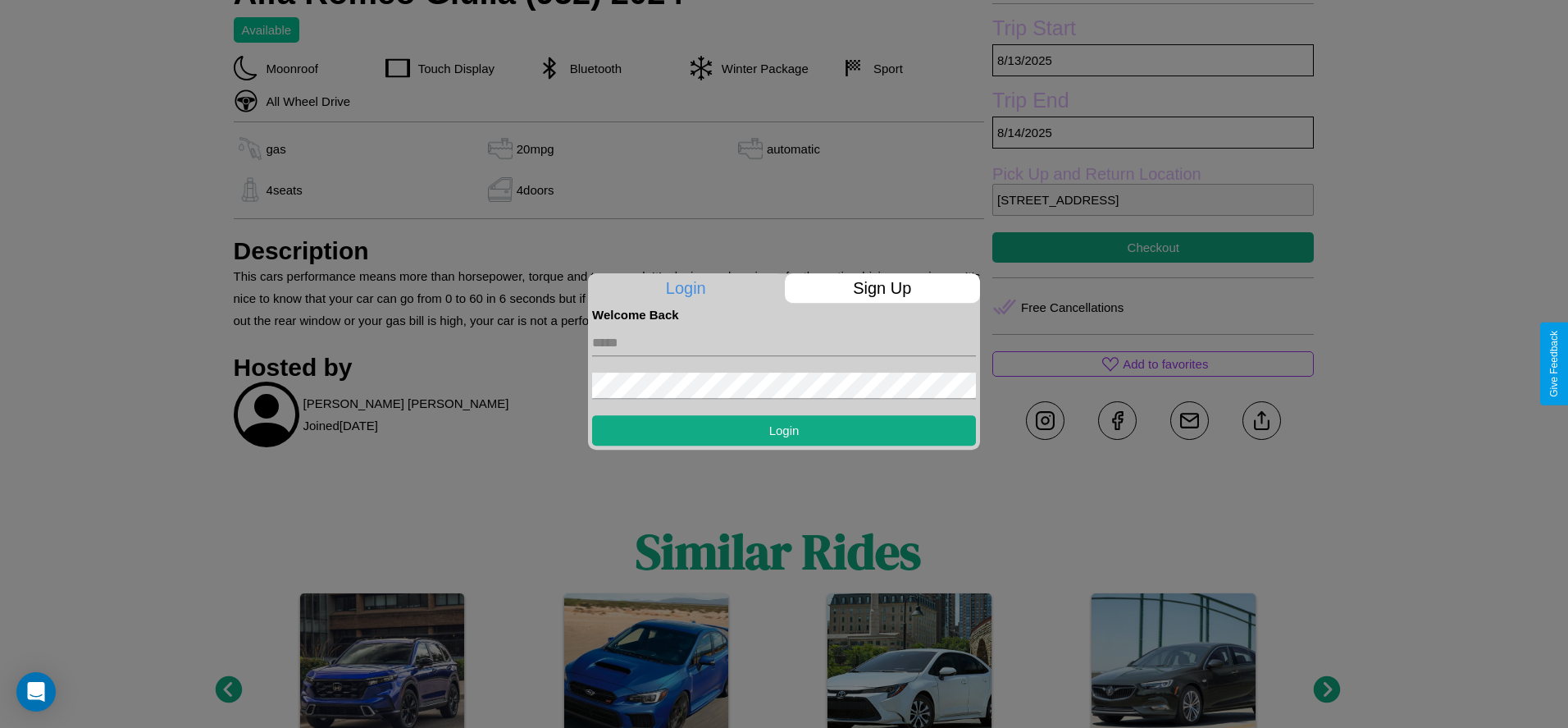
click at [882, 288] on p "Sign Up" at bounding box center [882, 287] width 196 height 29
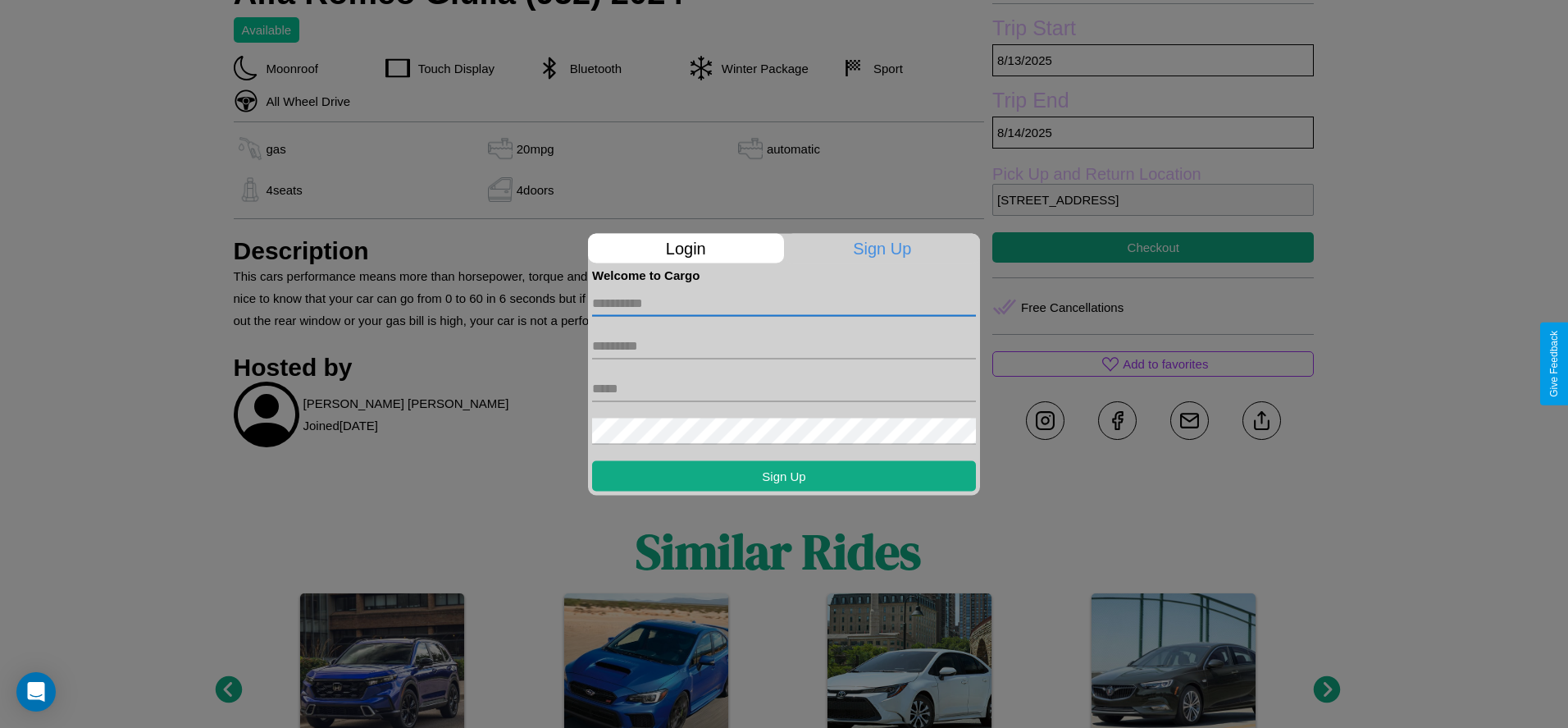
click at [784, 303] on input "text" at bounding box center [783, 303] width 384 height 26
type input "****"
click at [784, 345] on input "text" at bounding box center [783, 345] width 384 height 26
type input "*****"
click at [784, 388] on input "text" at bounding box center [783, 388] width 384 height 26
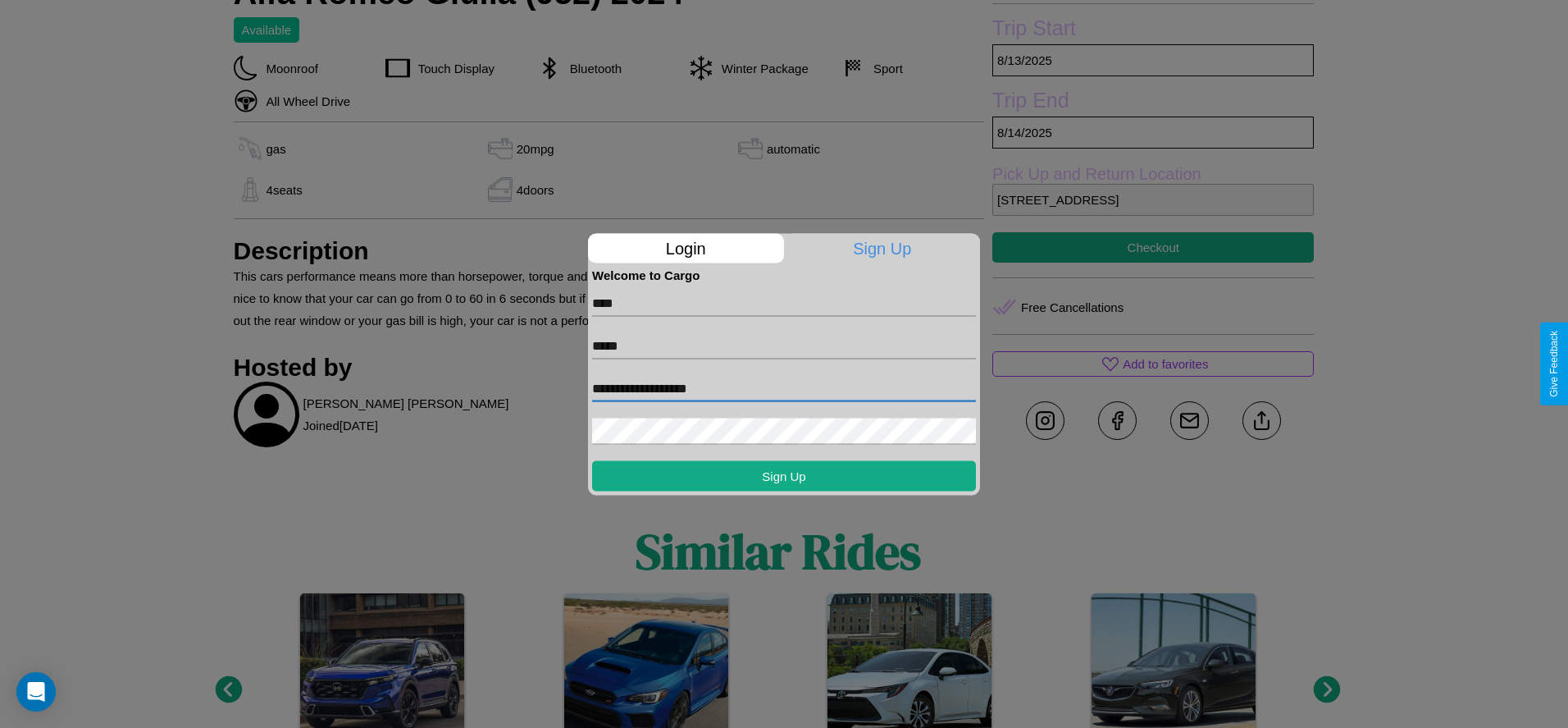
type input "**********"
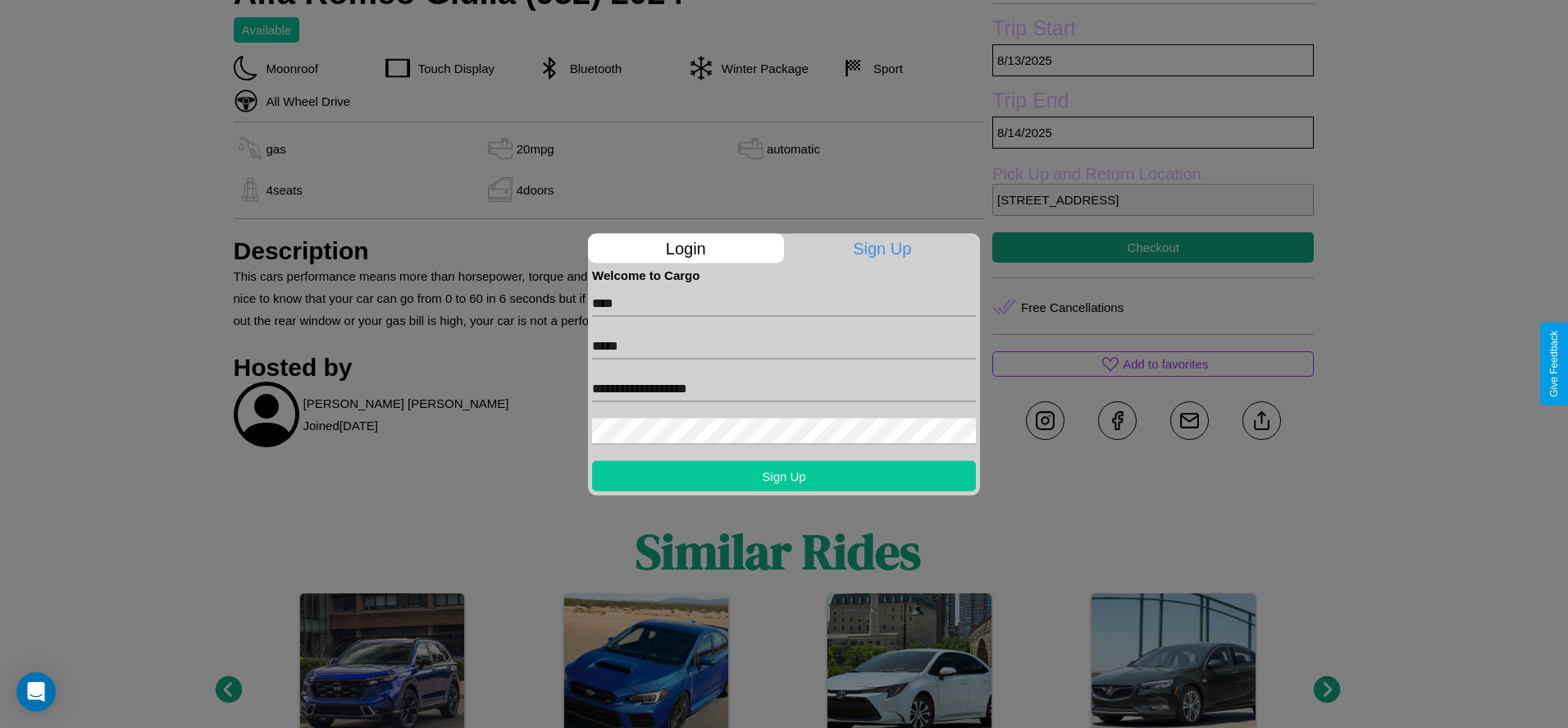
click at [784, 475] on button "Sign Up" at bounding box center [783, 476] width 384 height 30
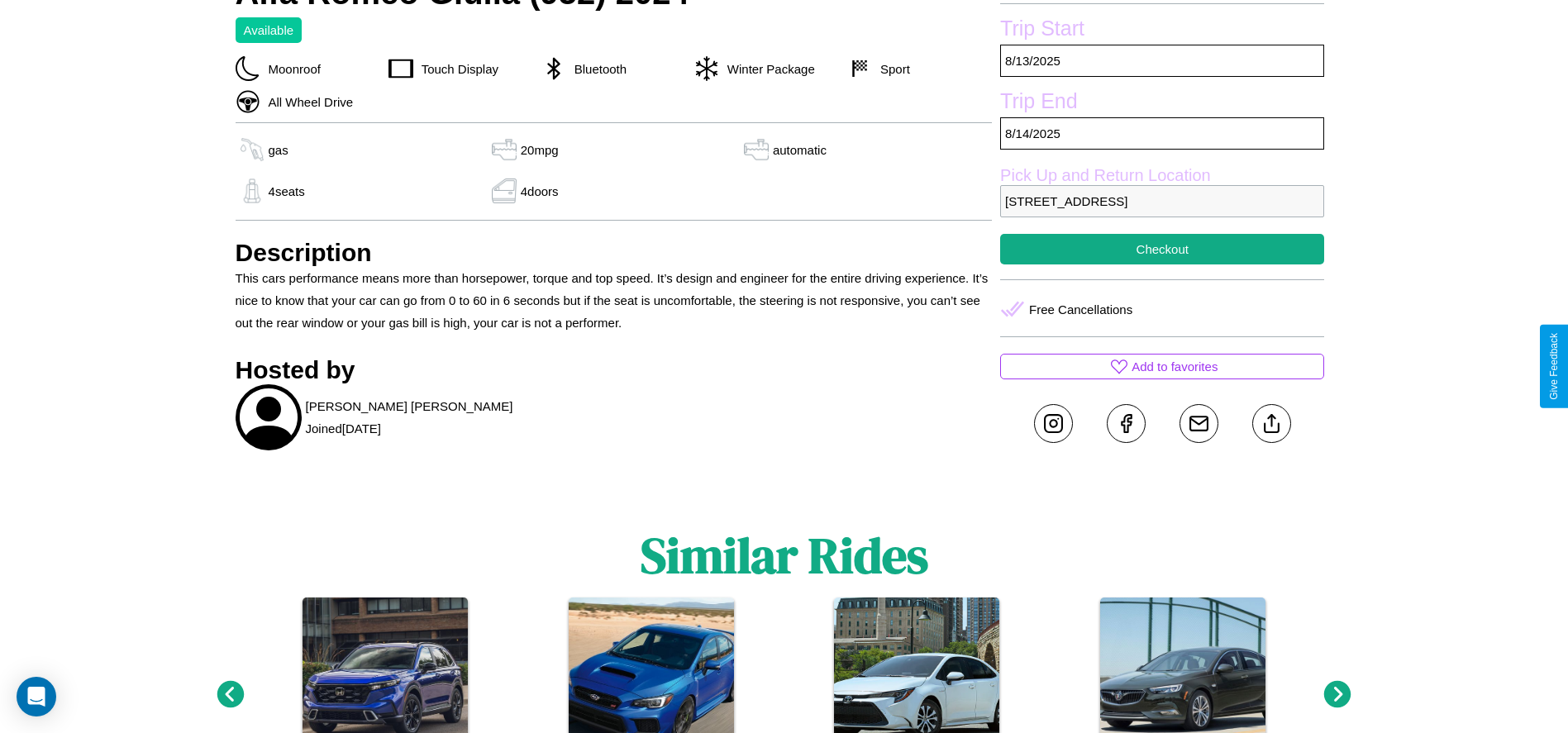
scroll to position [471, 0]
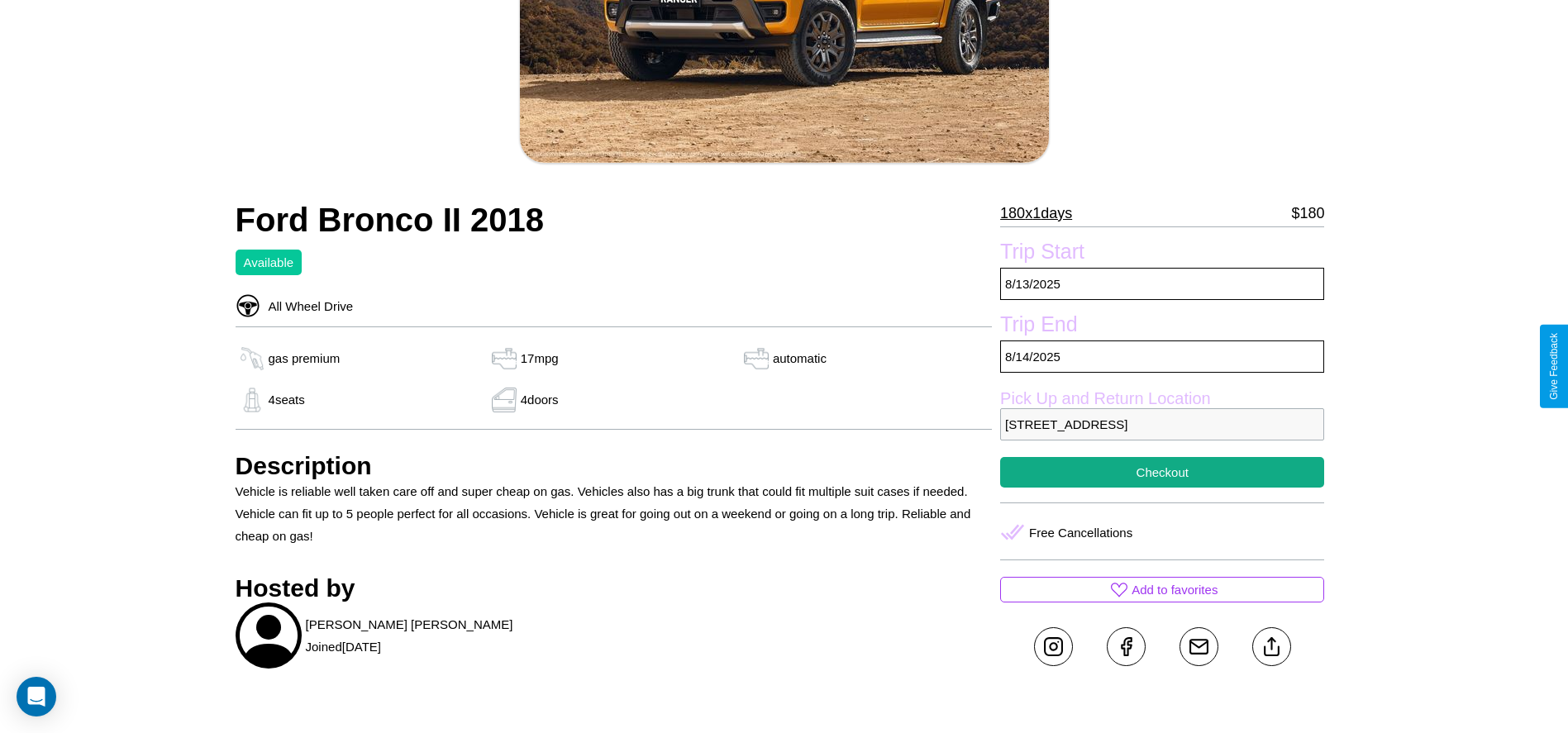
scroll to position [601, 0]
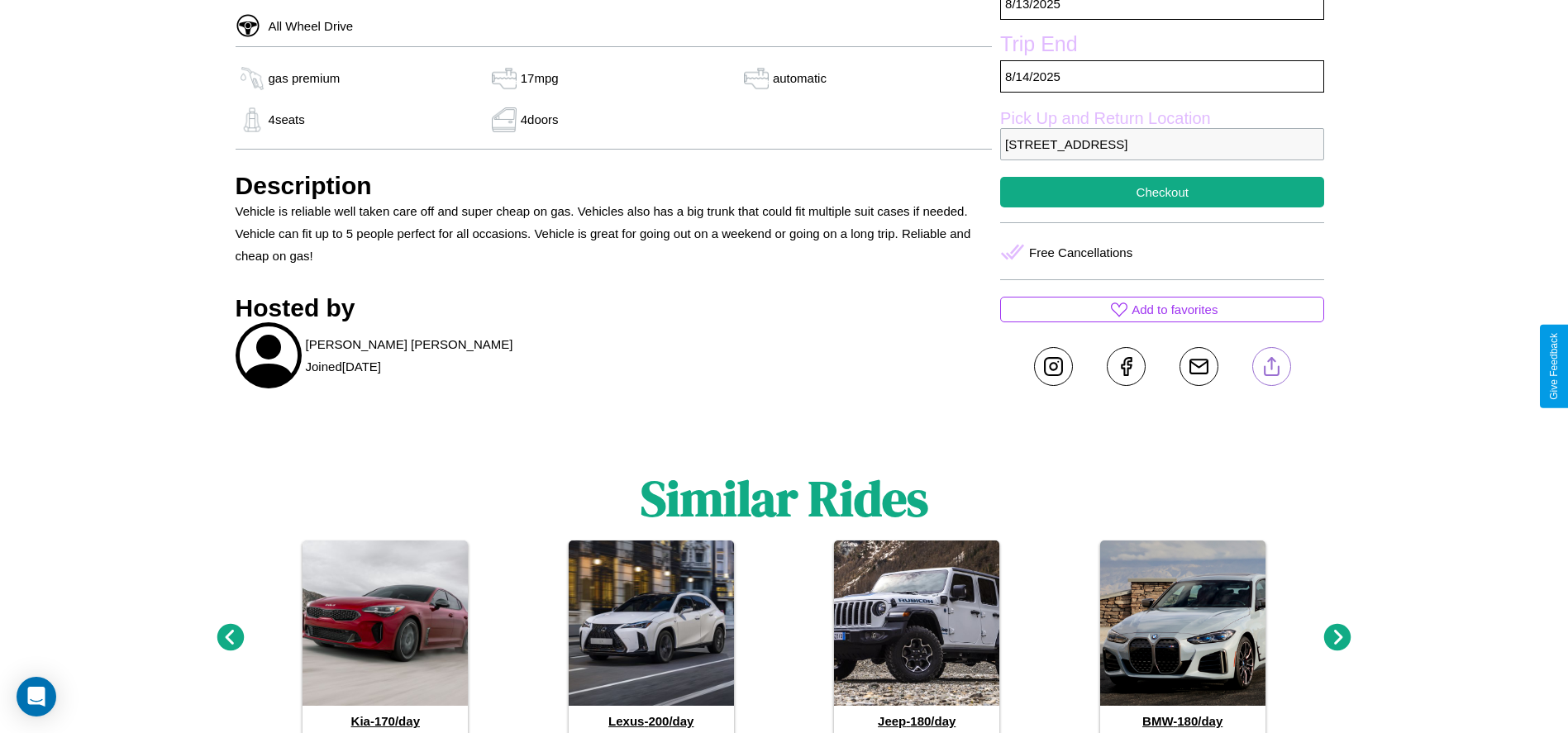
click at [1271, 366] on line at bounding box center [1271, 364] width 0 height 11
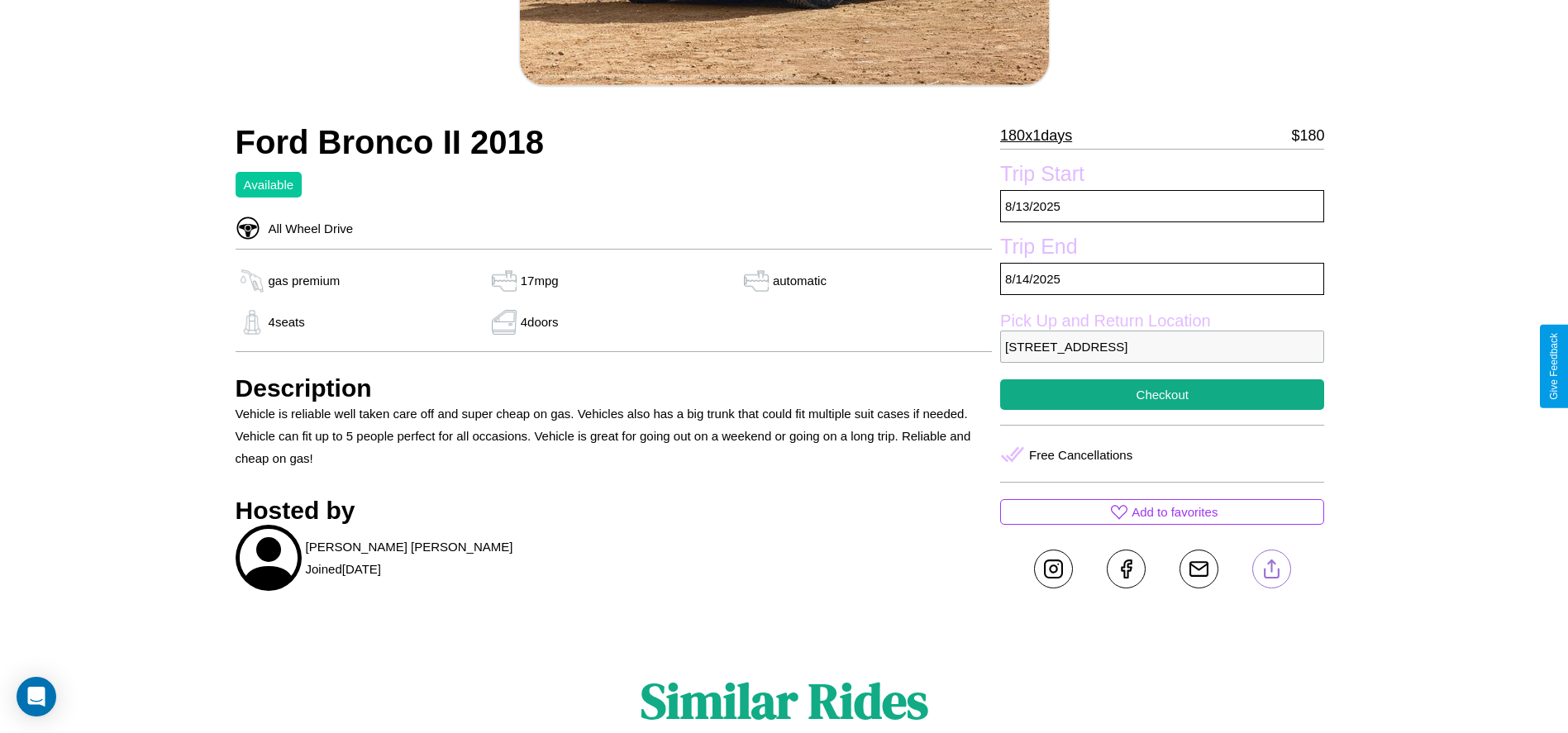
scroll to position [378, 0]
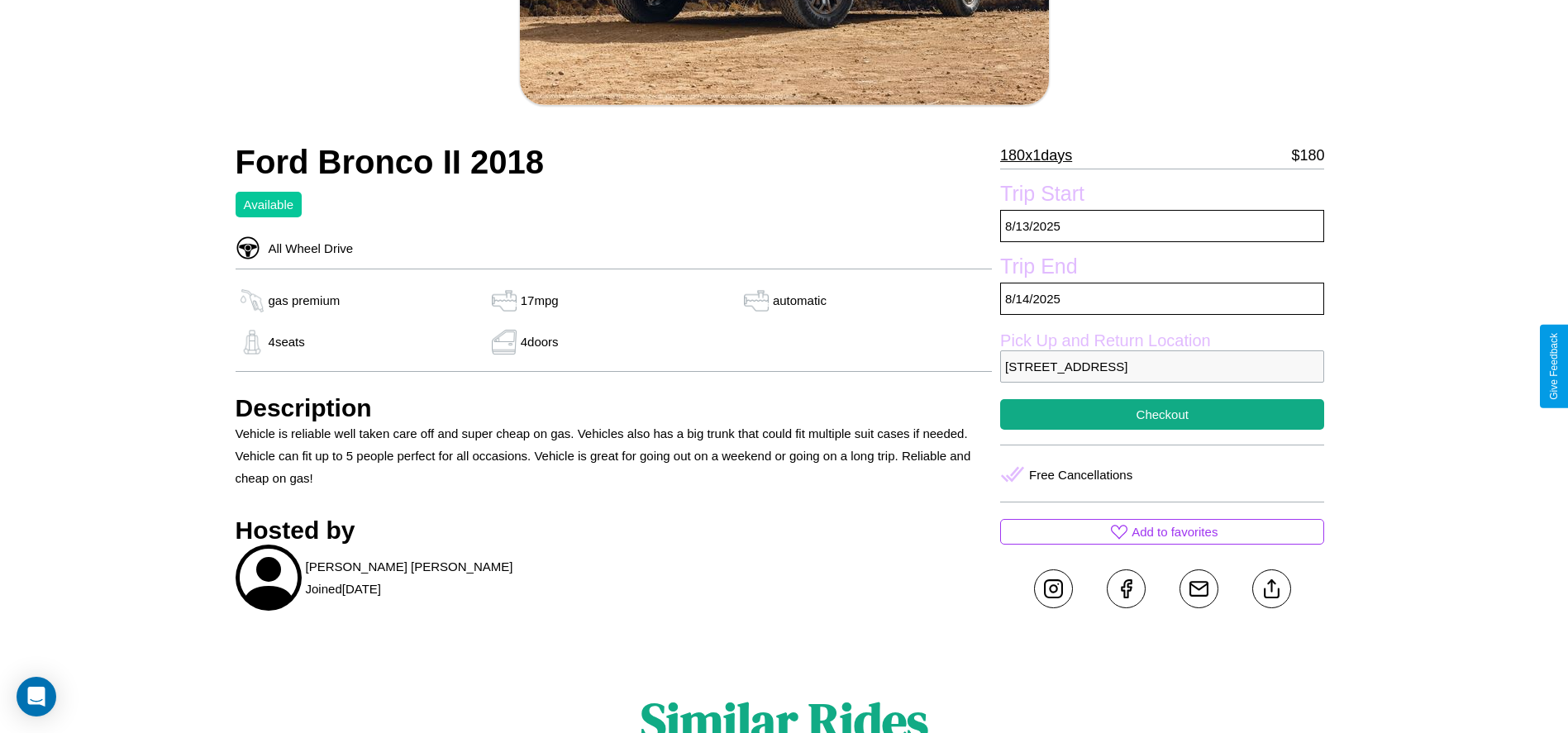
click at [1162, 366] on p "6297 Oak Street Yokohama 77394 Japan" at bounding box center [1162, 366] width 324 height 32
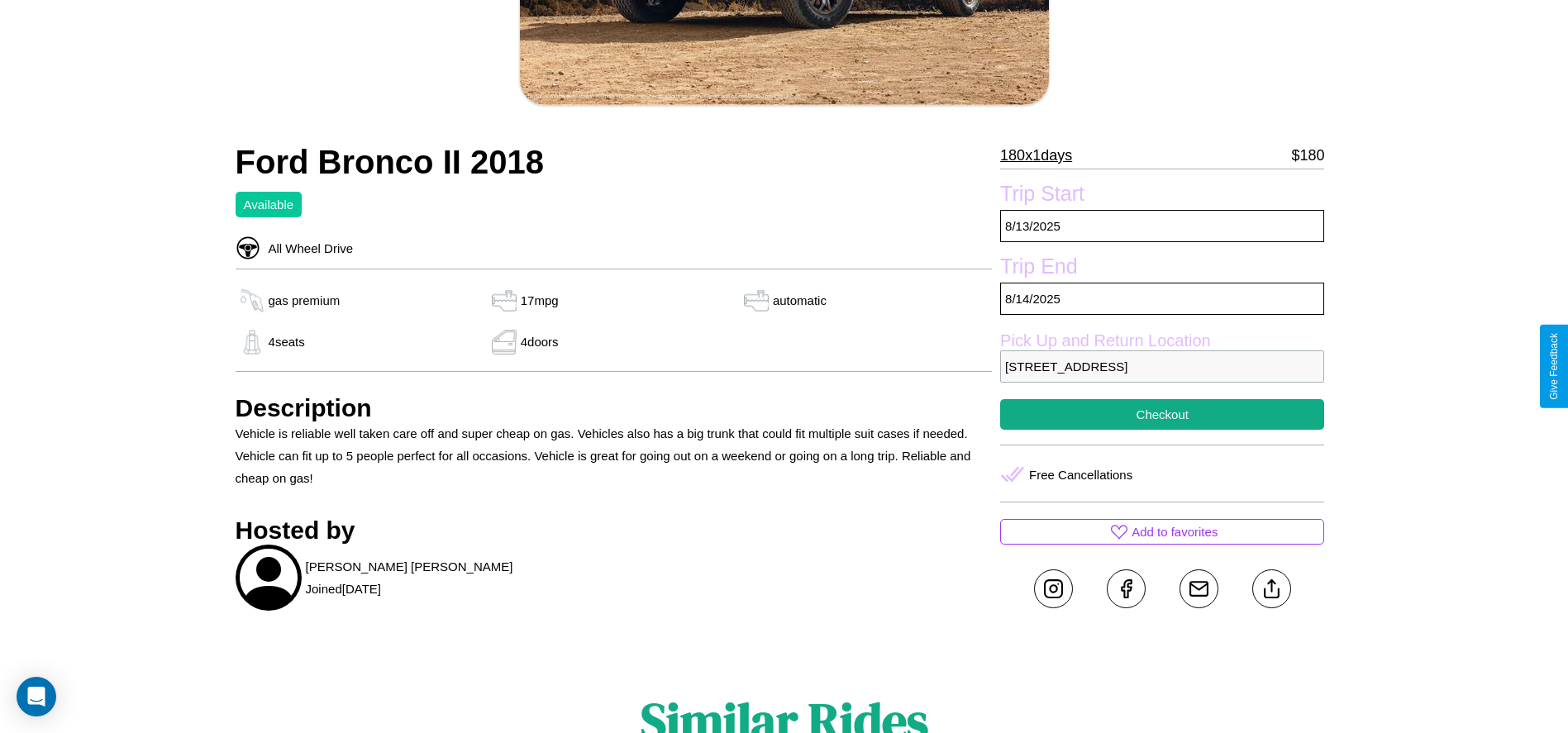
click at [1162, 366] on p "6297 Oak Street Yokohama 77394 Japan" at bounding box center [1162, 366] width 324 height 32
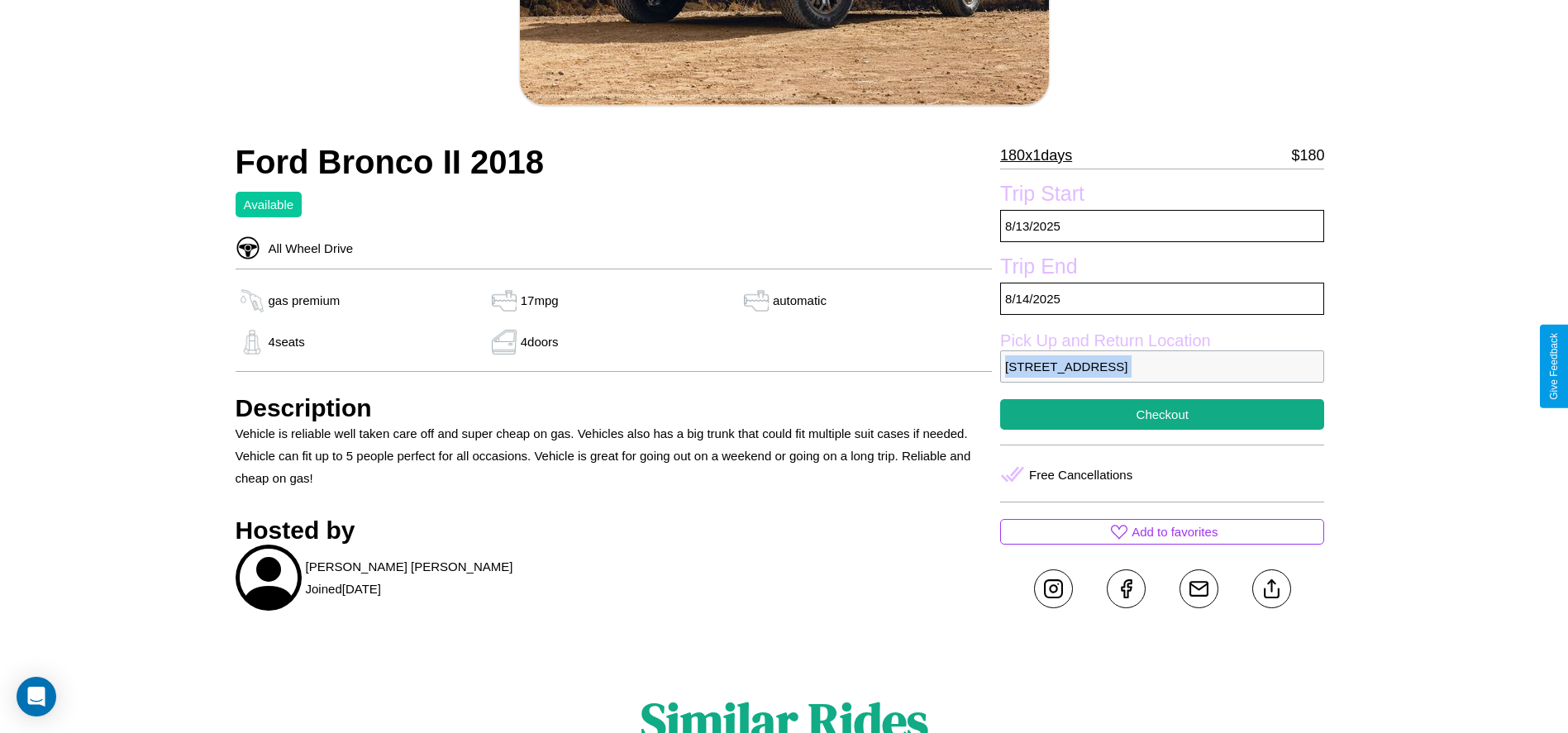
click at [1162, 366] on p "6297 Oak Street Yokohama 77394 Japan" at bounding box center [1162, 366] width 324 height 32
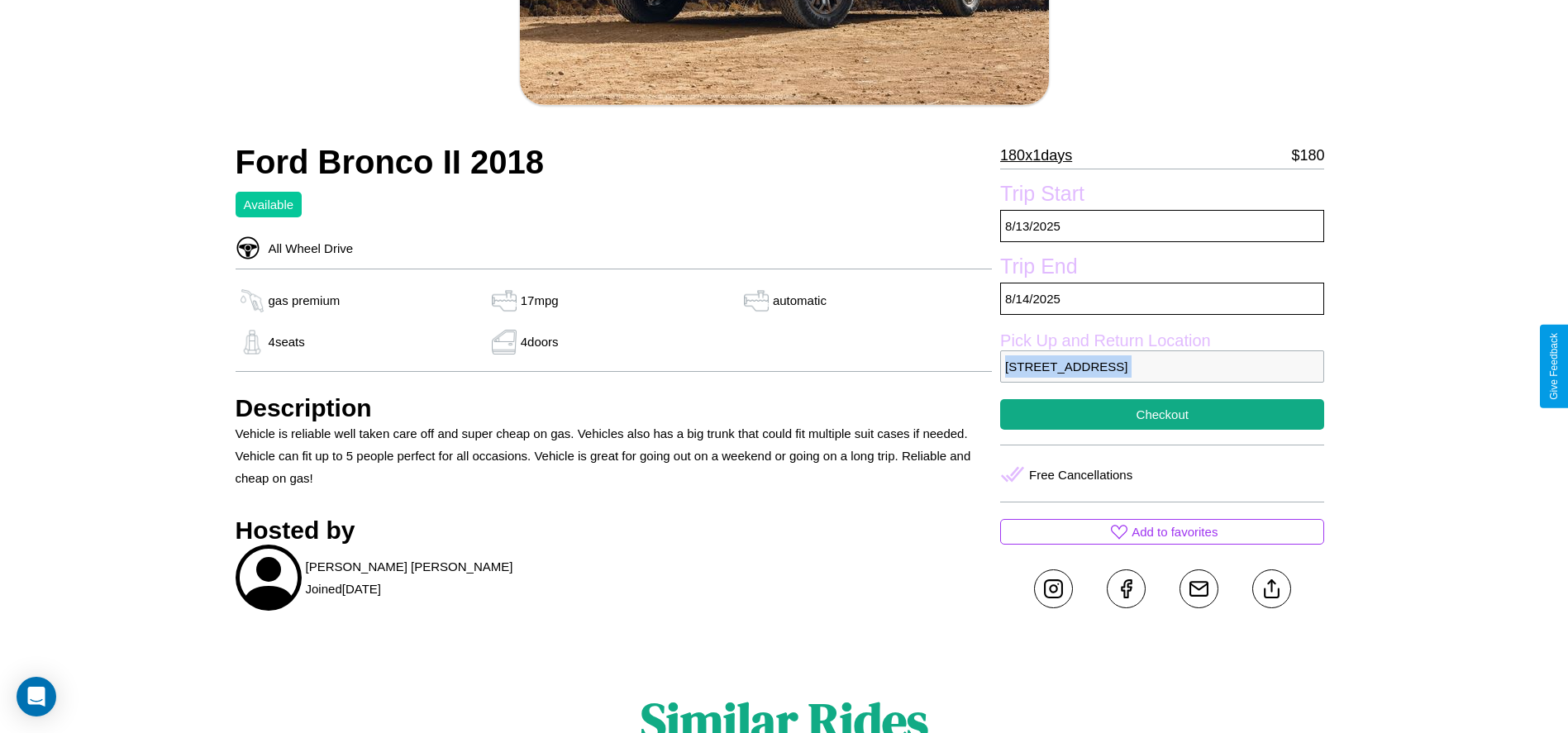
click at [1162, 366] on p "6297 Oak Street Yokohama 77394 Japan" at bounding box center [1162, 366] width 324 height 32
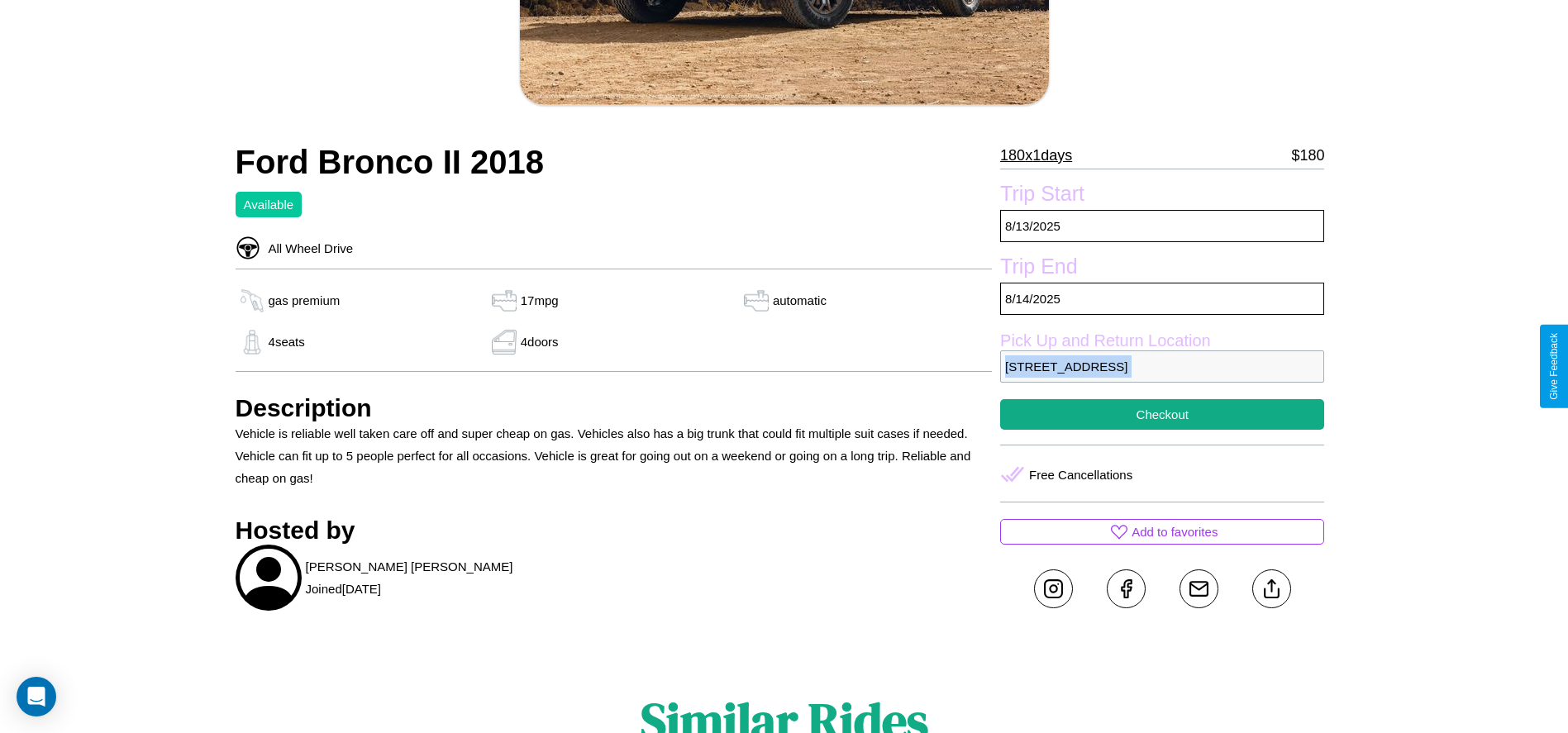
click at [1162, 366] on p "6297 Oak Street Yokohama 77394 Japan" at bounding box center [1162, 366] width 324 height 32
